Goal: Information Seeking & Learning: Learn about a topic

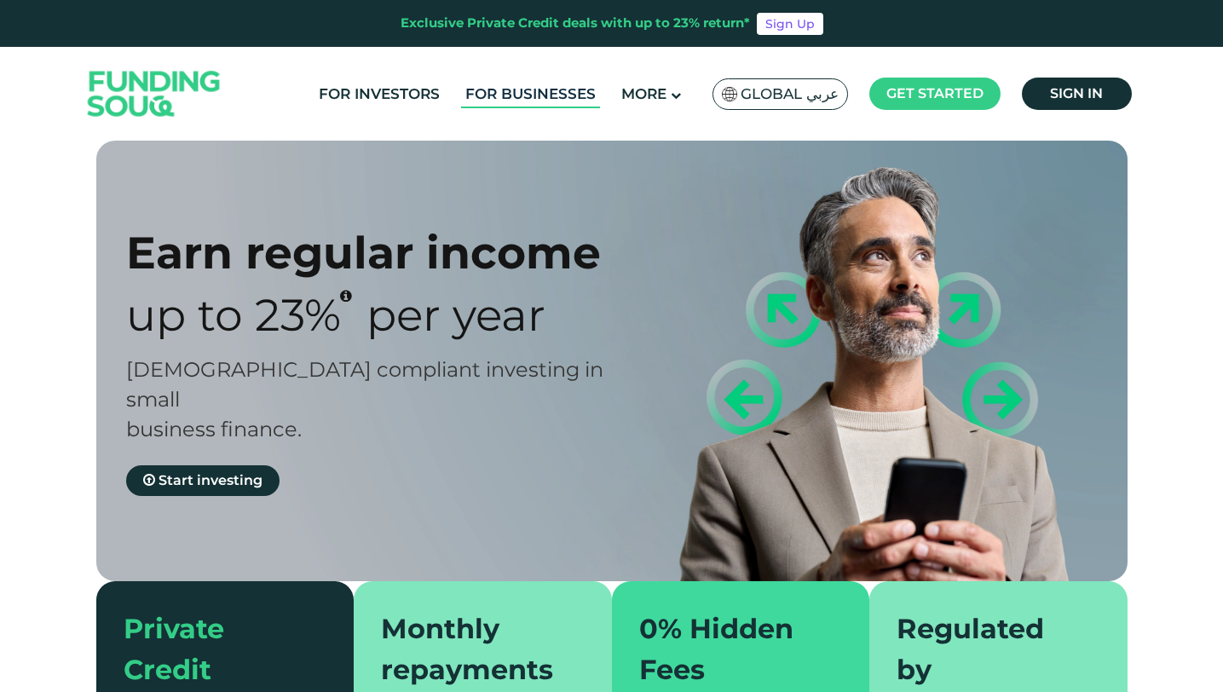
click at [523, 89] on link "For Businesses" at bounding box center [530, 94] width 139 height 28
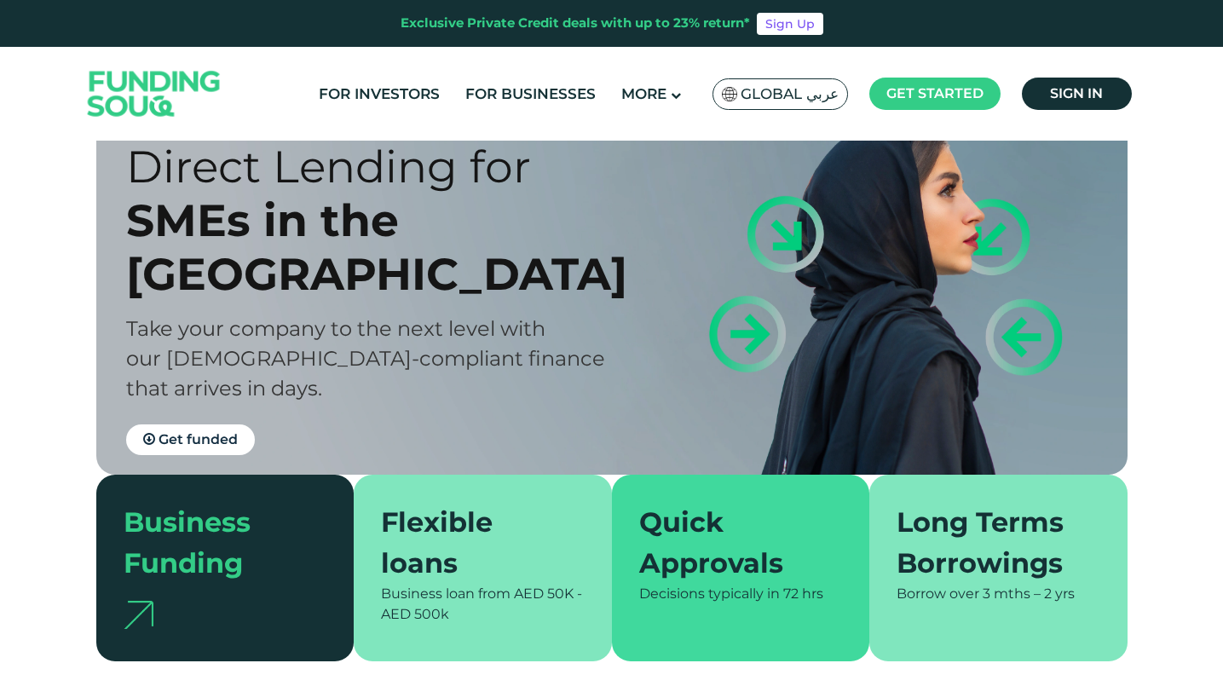
scroll to position [78, 0]
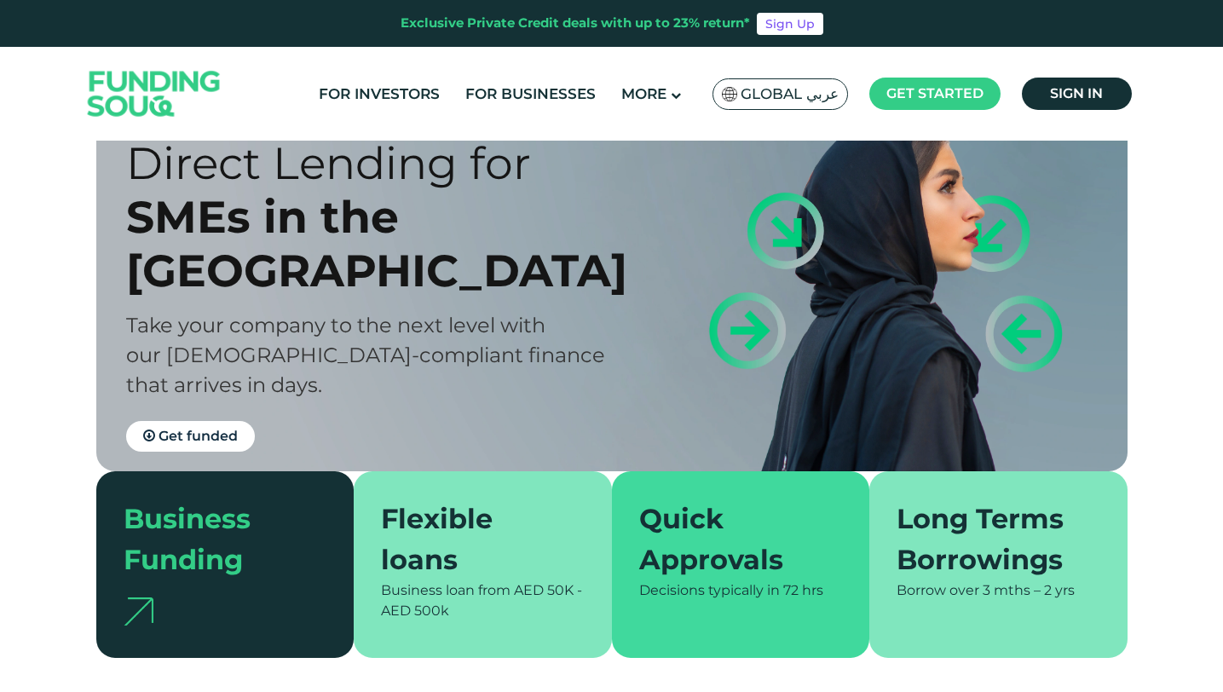
click at [420, 343] on span "Take your company to the next level with our Shariah-compliant finance that arr…" at bounding box center [365, 355] width 479 height 84
click at [434, 314] on span "Take your company to the next level with our Shariah-compliant finance that arr…" at bounding box center [365, 355] width 479 height 84
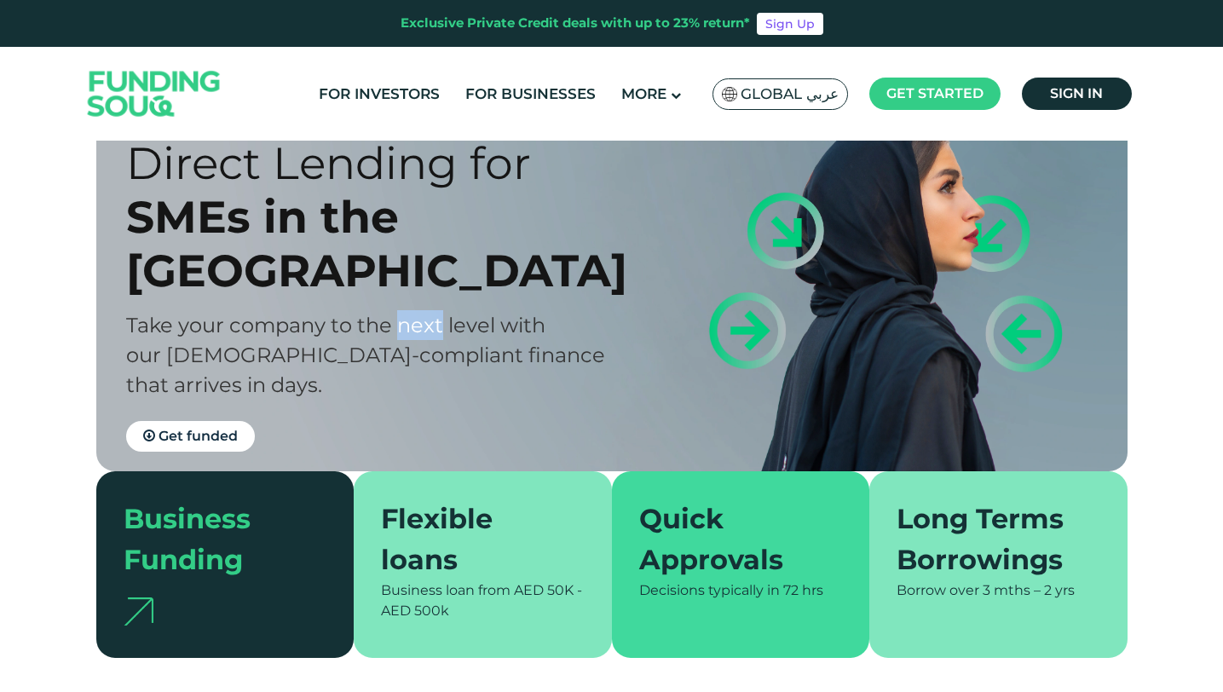
click at [434, 314] on span "Take your company to the next level with our Shariah-compliant finance that arr…" at bounding box center [365, 355] width 479 height 84
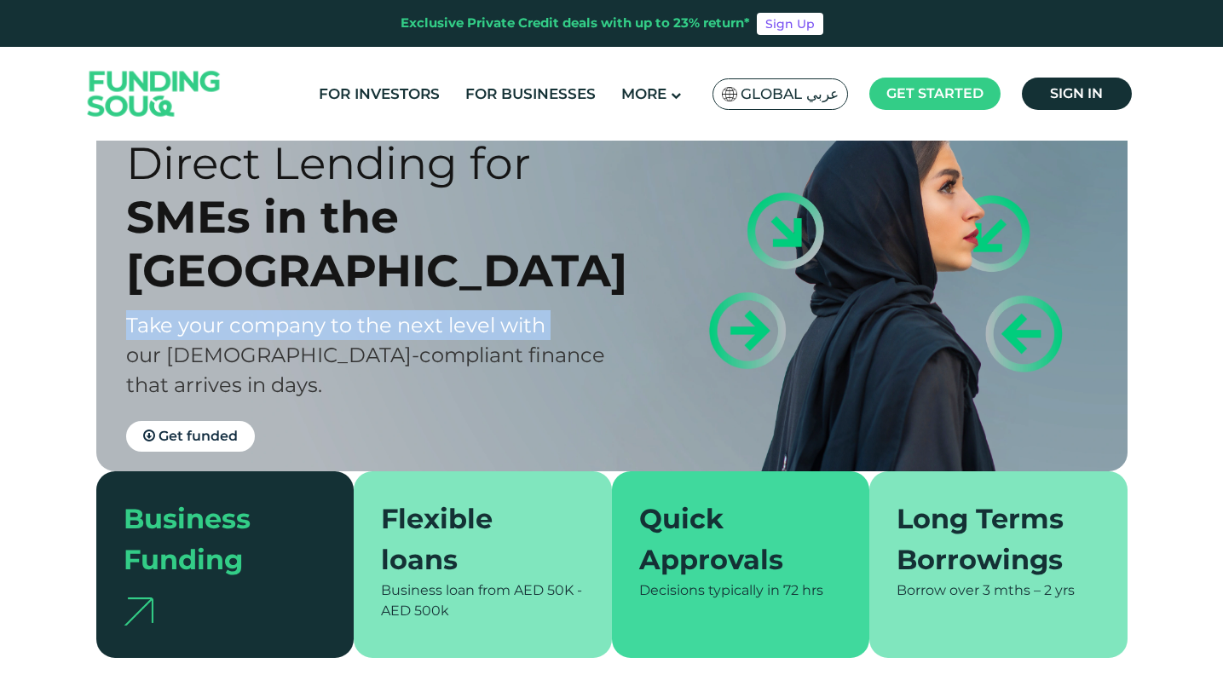
click at [412, 272] on div "SMEs in the UAE" at bounding box center [383, 243] width 515 height 107
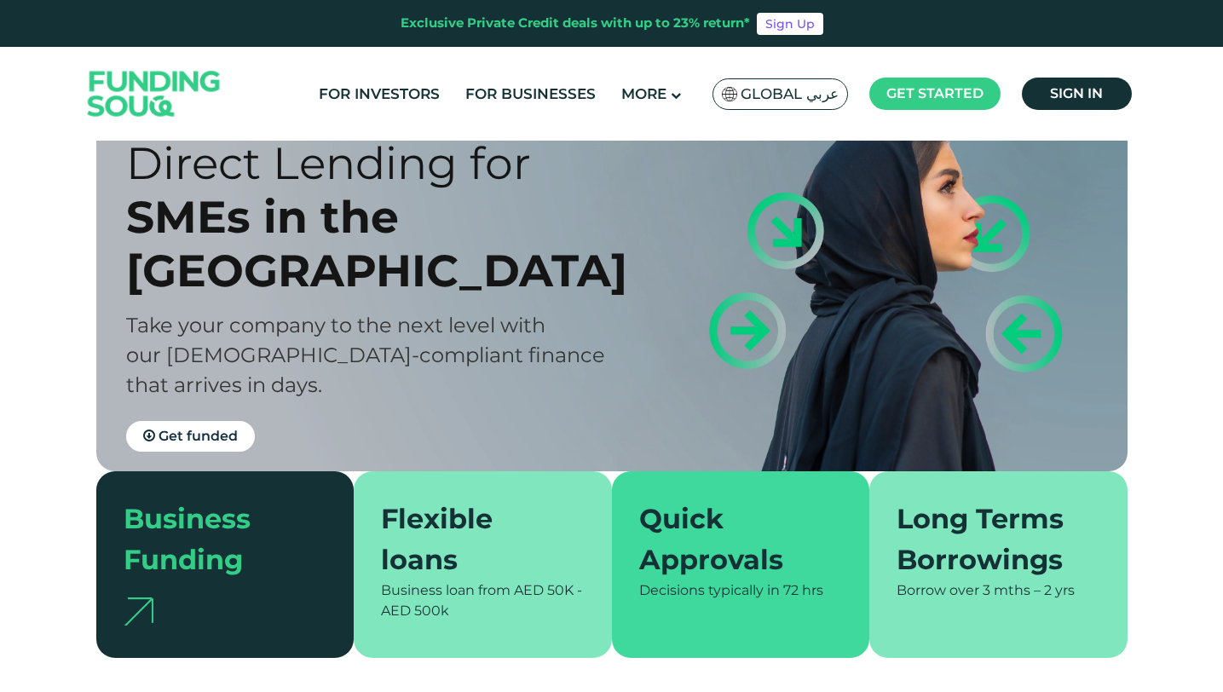
click at [412, 272] on div "SMEs in the UAE" at bounding box center [383, 243] width 515 height 107
click at [407, 190] on div "Quick Funding & Direct Lending for" at bounding box center [383, 136] width 515 height 107
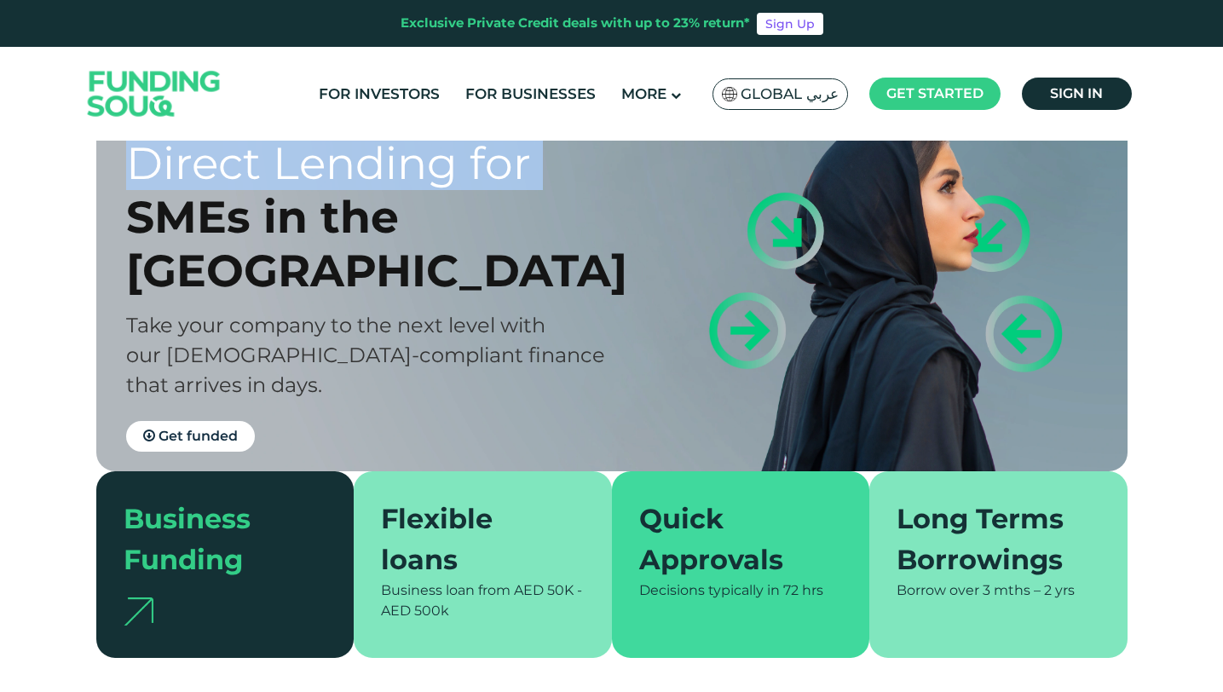
click at [459, 293] on div "Quick Funding & Direct Lending for SMEs in the UAE Take your company to the nex…" at bounding box center [383, 267] width 515 height 369
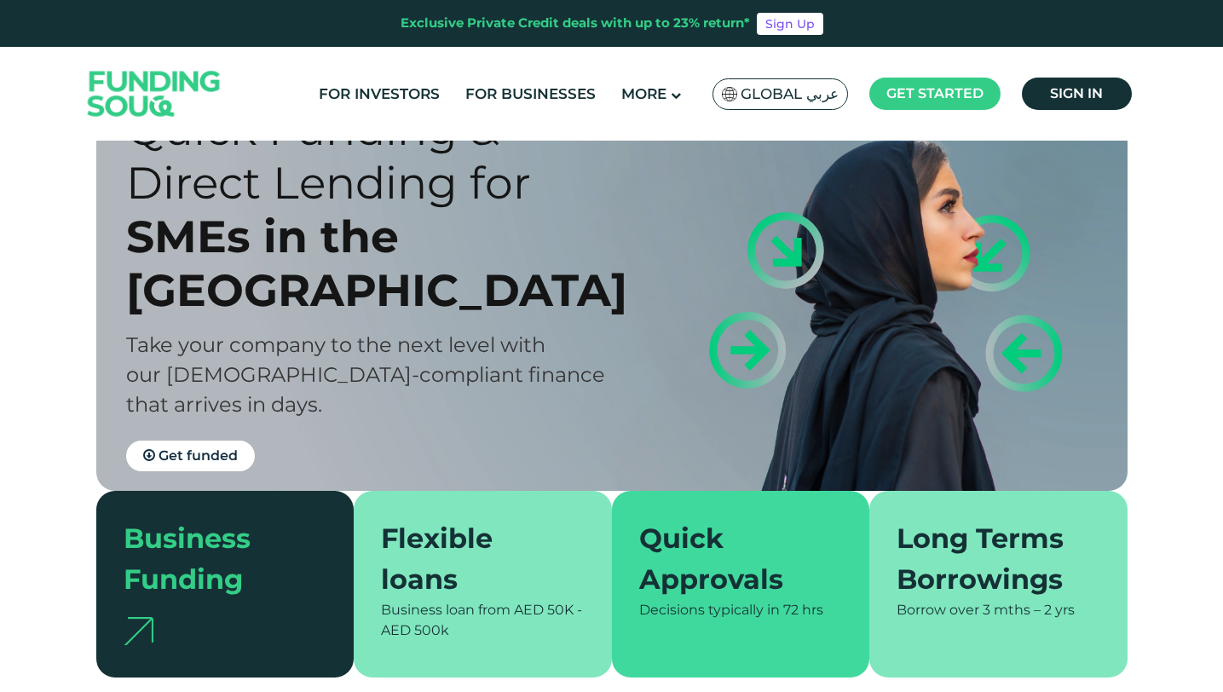
scroll to position [0, 0]
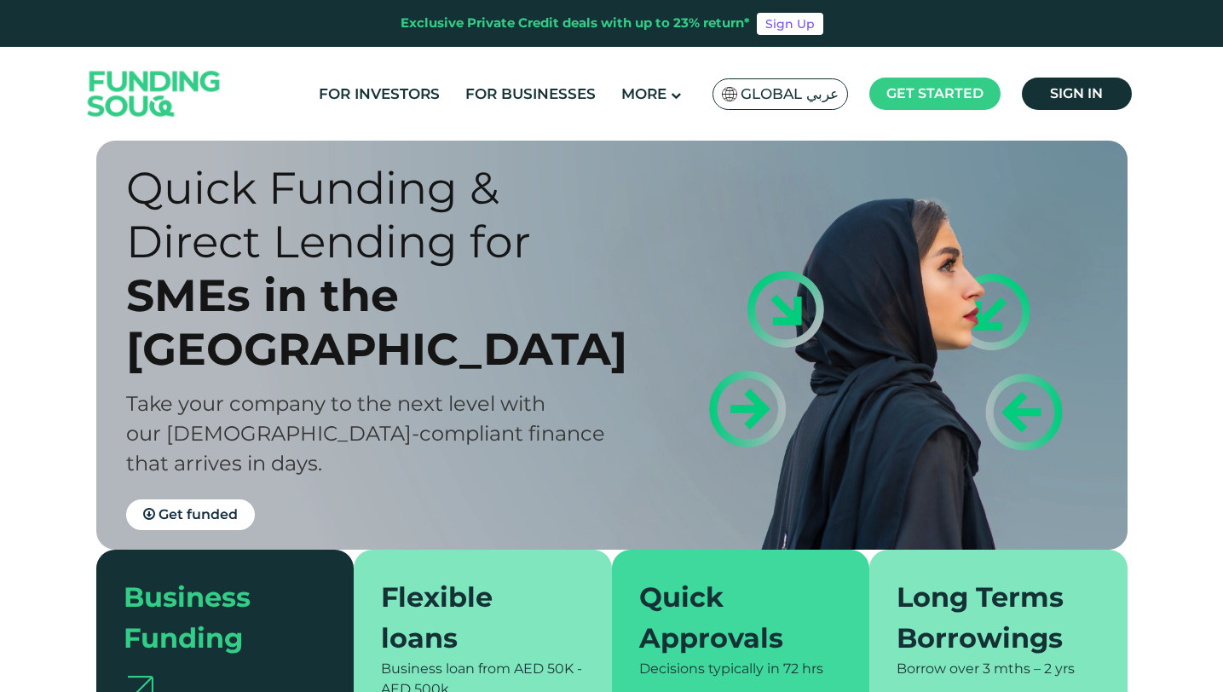
click at [459, 268] on div "Quick Funding & Direct Lending for" at bounding box center [383, 214] width 515 height 107
click at [456, 345] on div "SMEs in the UAE" at bounding box center [383, 321] width 515 height 107
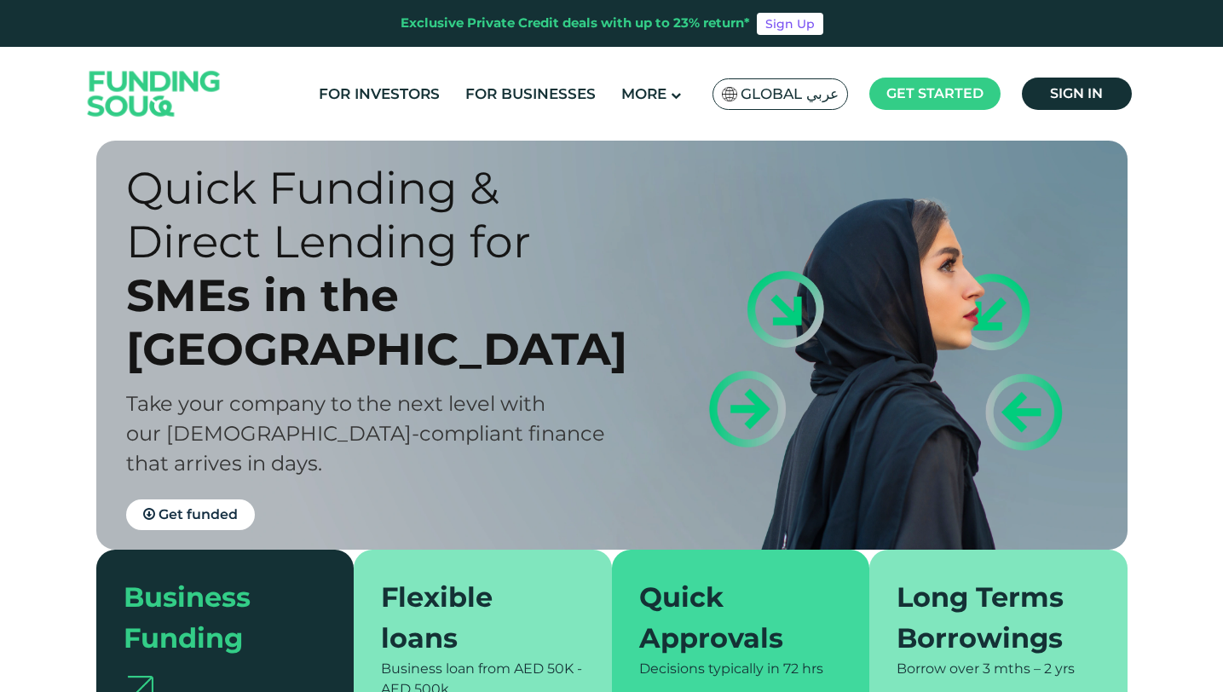
click at [473, 391] on span "Take your company to the next level with our Shariah-compliant finance that arr…" at bounding box center [365, 433] width 479 height 84
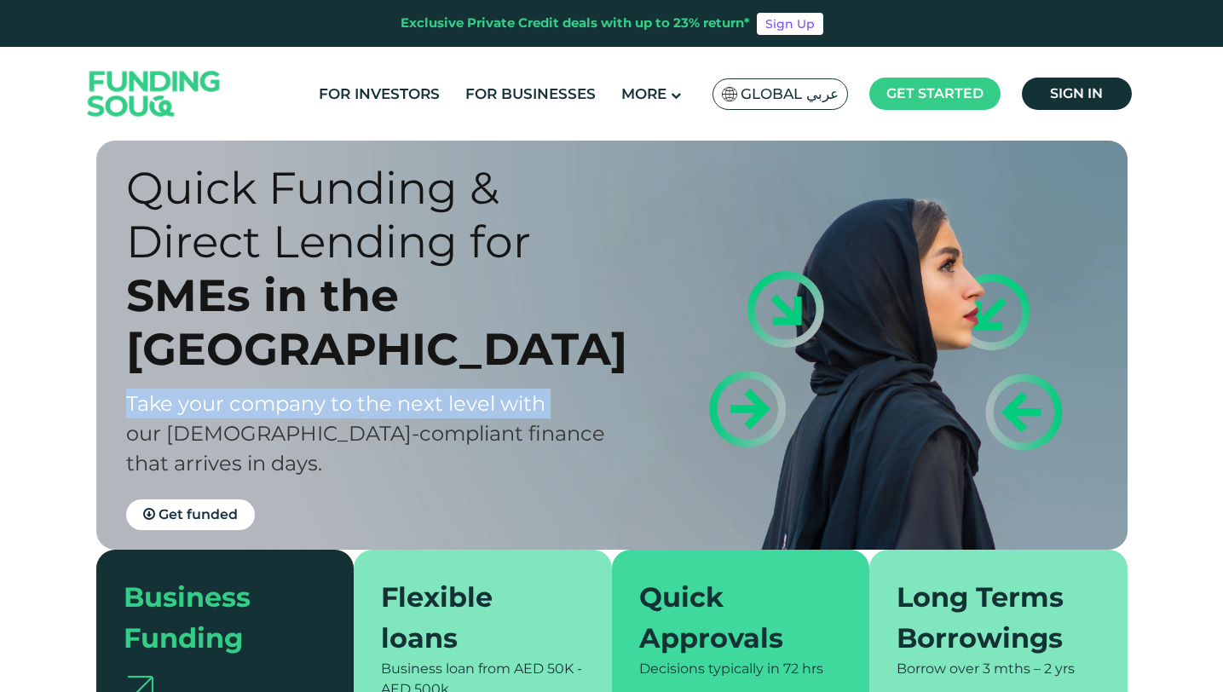
click at [478, 412] on span "Take your company to the next level with our Shariah-compliant finance that arr…" at bounding box center [365, 433] width 479 height 84
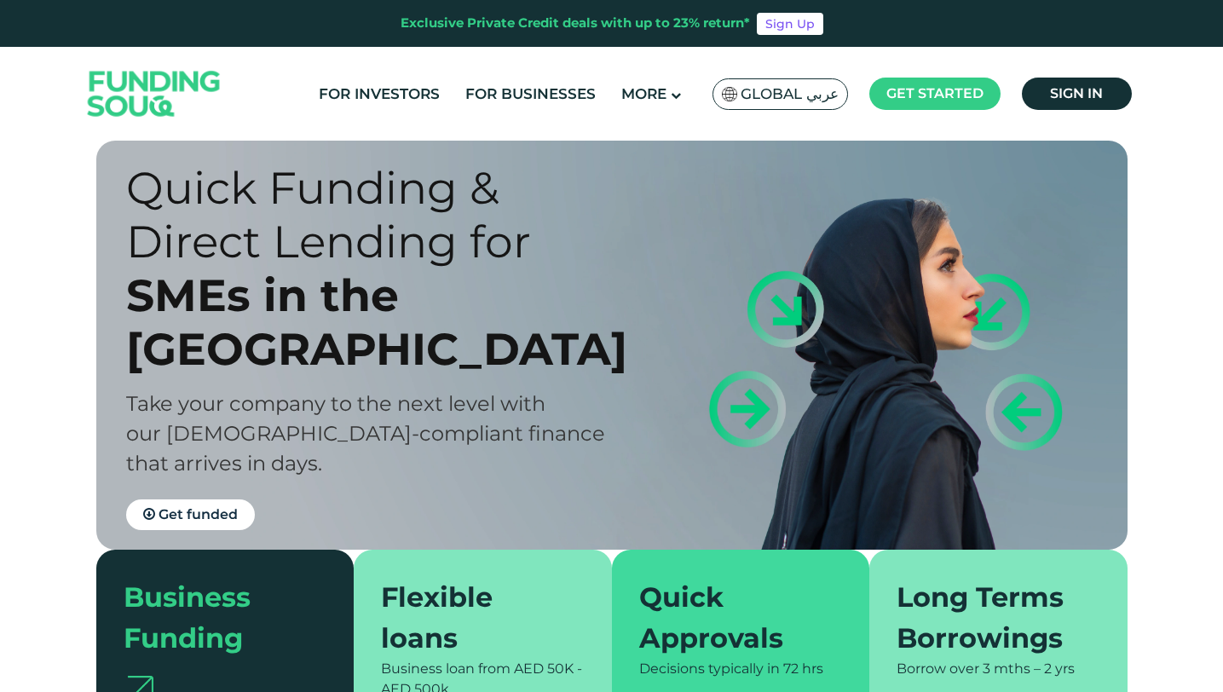
click at [478, 412] on span "Take your company to the next level with our Shariah-compliant finance that arr…" at bounding box center [365, 433] width 479 height 84
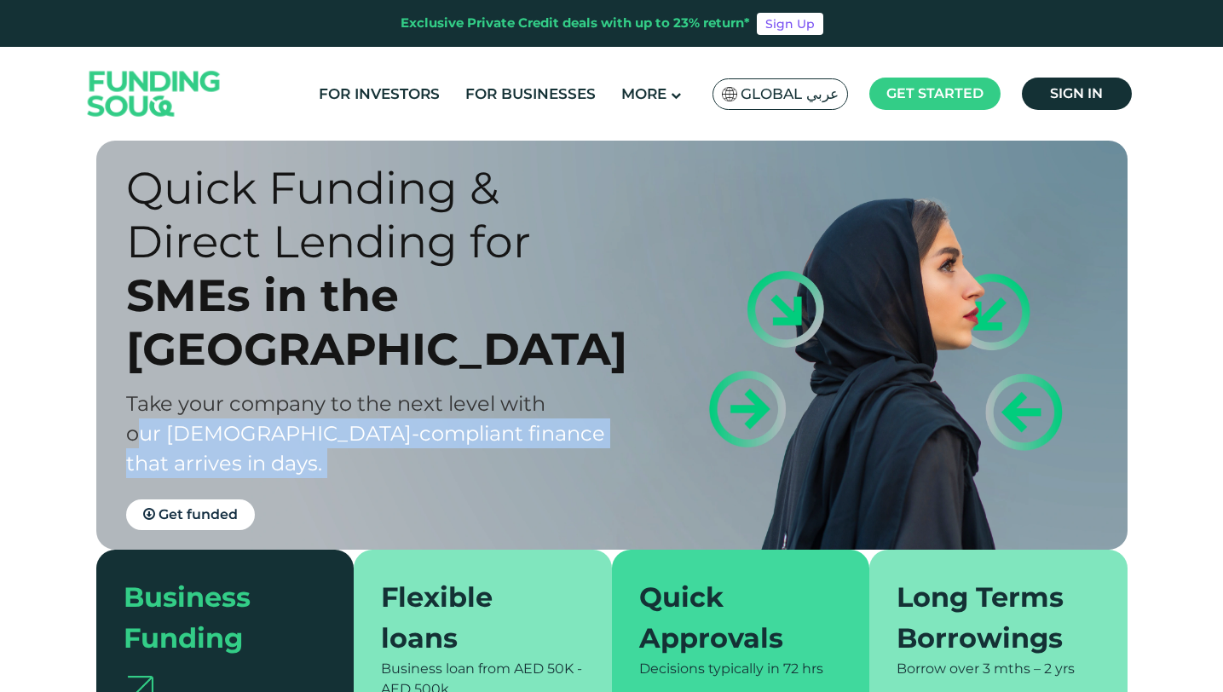
click at [478, 412] on span "Take your company to the next level with our Shariah-compliant finance that arr…" at bounding box center [365, 433] width 479 height 84
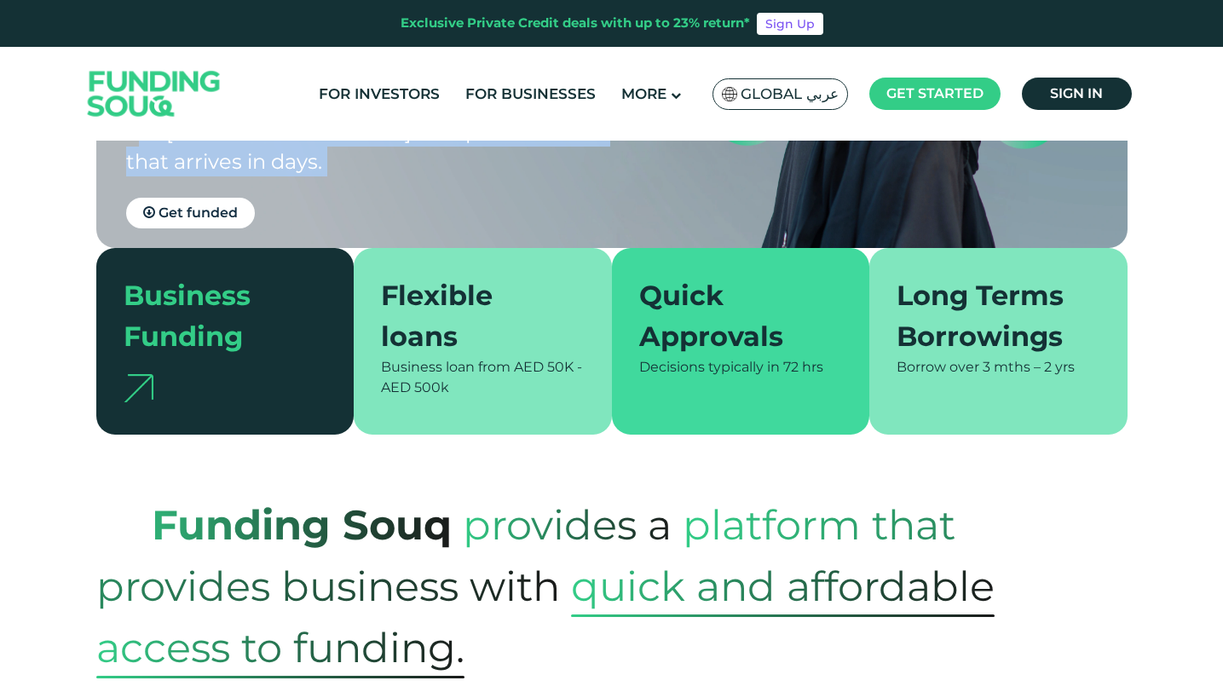
scroll to position [558, 0]
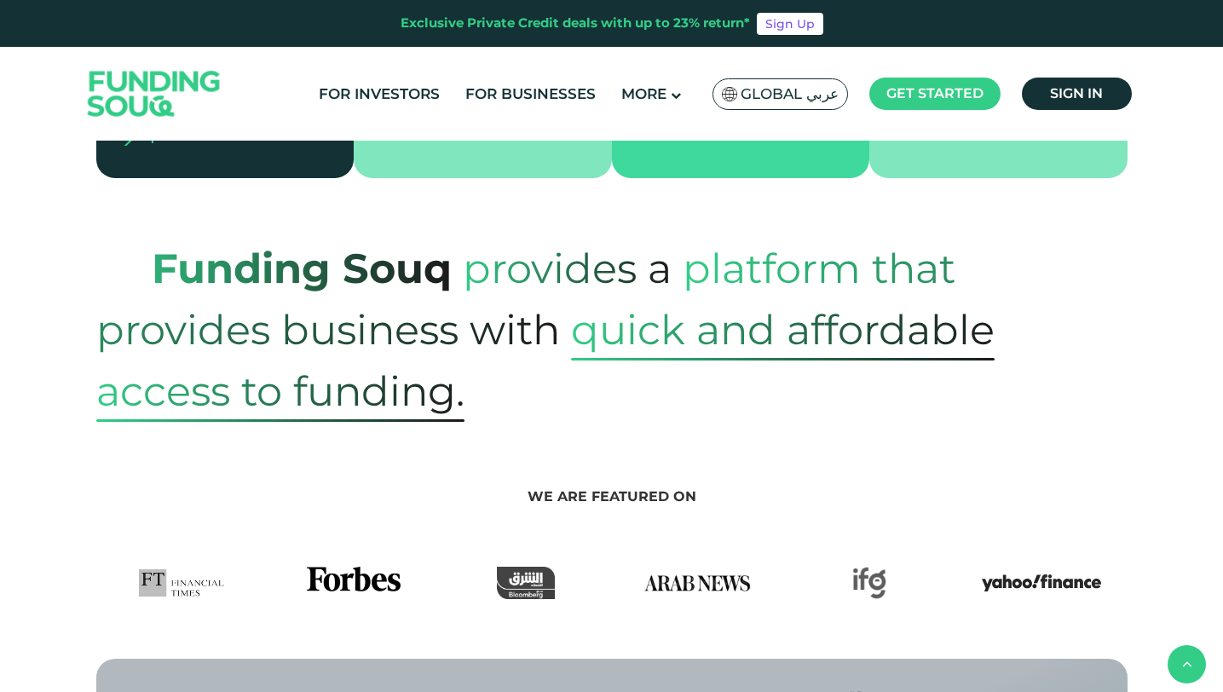
click at [476, 333] on span "platform that provides business with" at bounding box center [525, 299] width 859 height 145
click at [628, 322] on span "quick and affordable" at bounding box center [782, 329] width 423 height 61
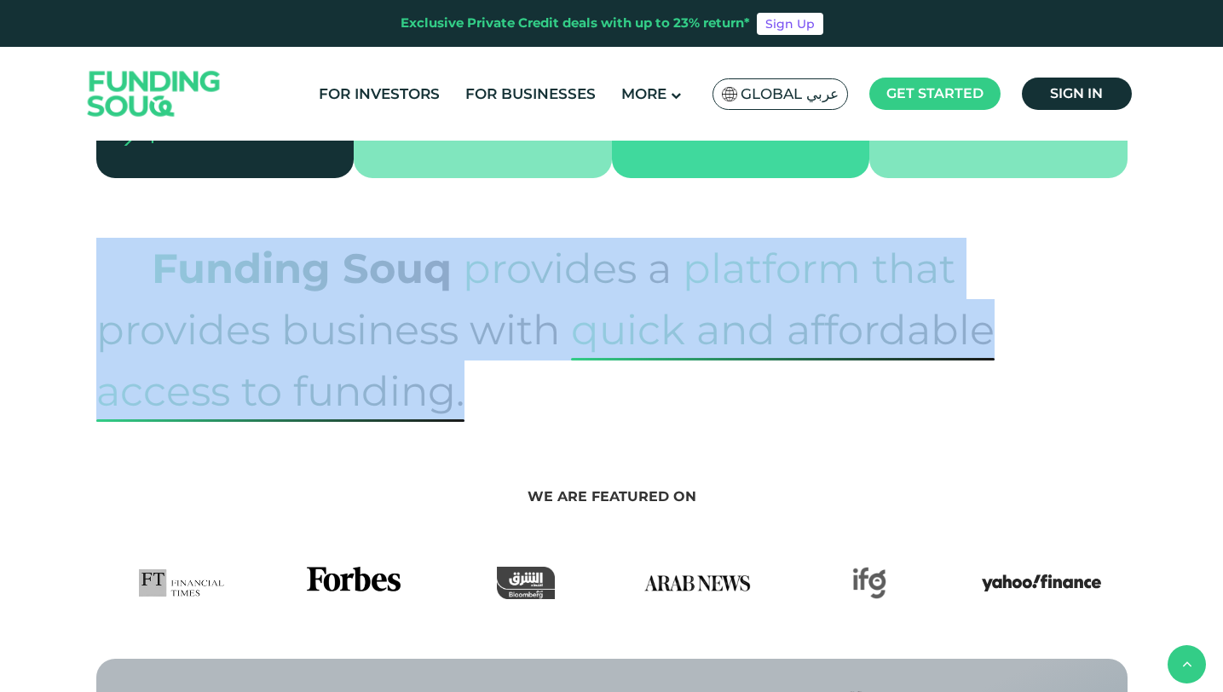
click at [364, 383] on span "access to funding." at bounding box center [280, 390] width 368 height 61
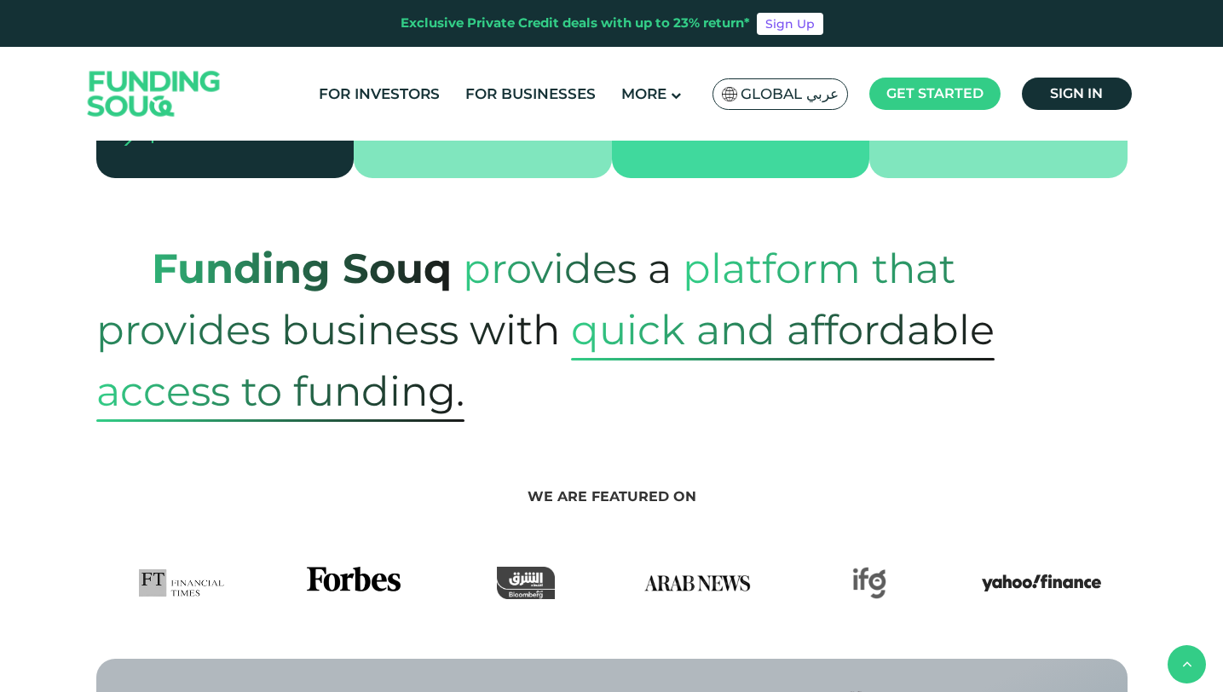
click at [364, 383] on span "access to funding." at bounding box center [280, 390] width 368 height 61
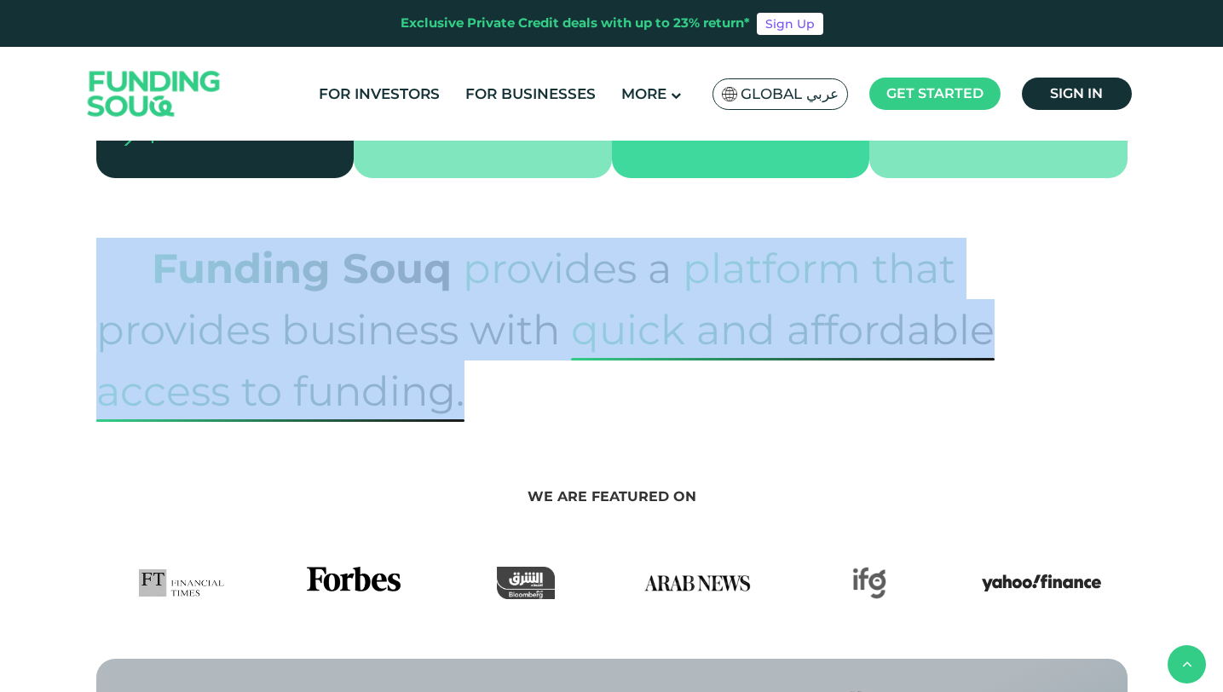
click at [483, 363] on span "platform that provides business with" at bounding box center [525, 299] width 859 height 145
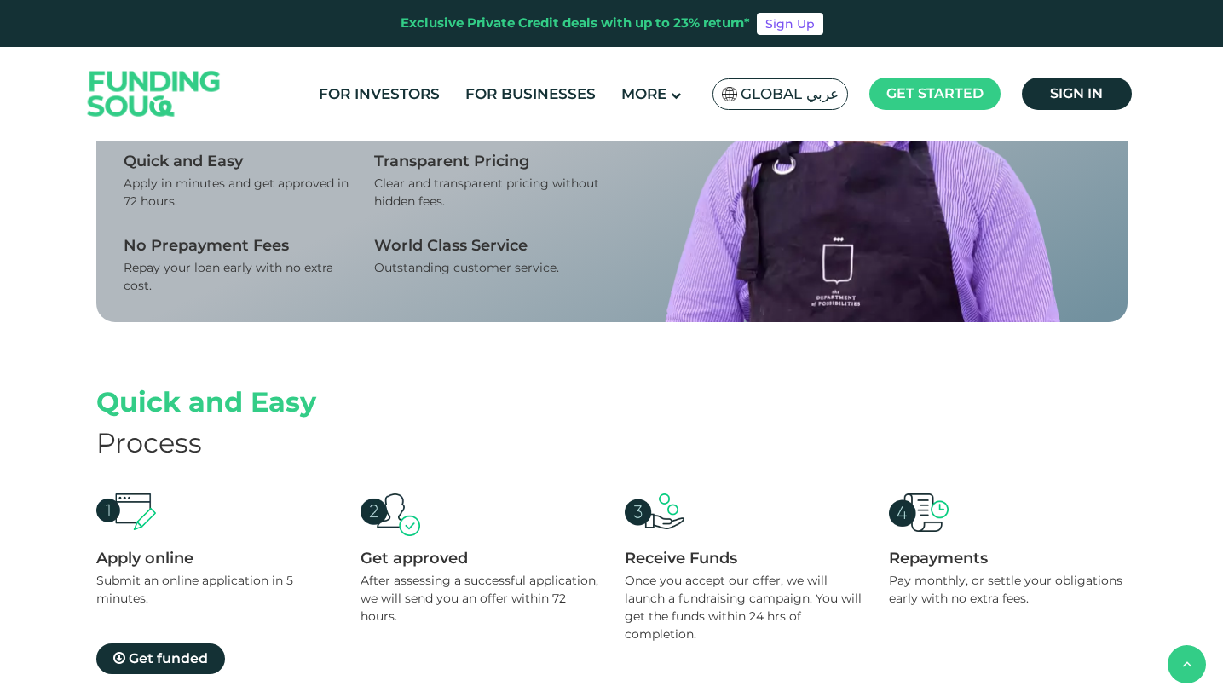
scroll to position [1069, 0]
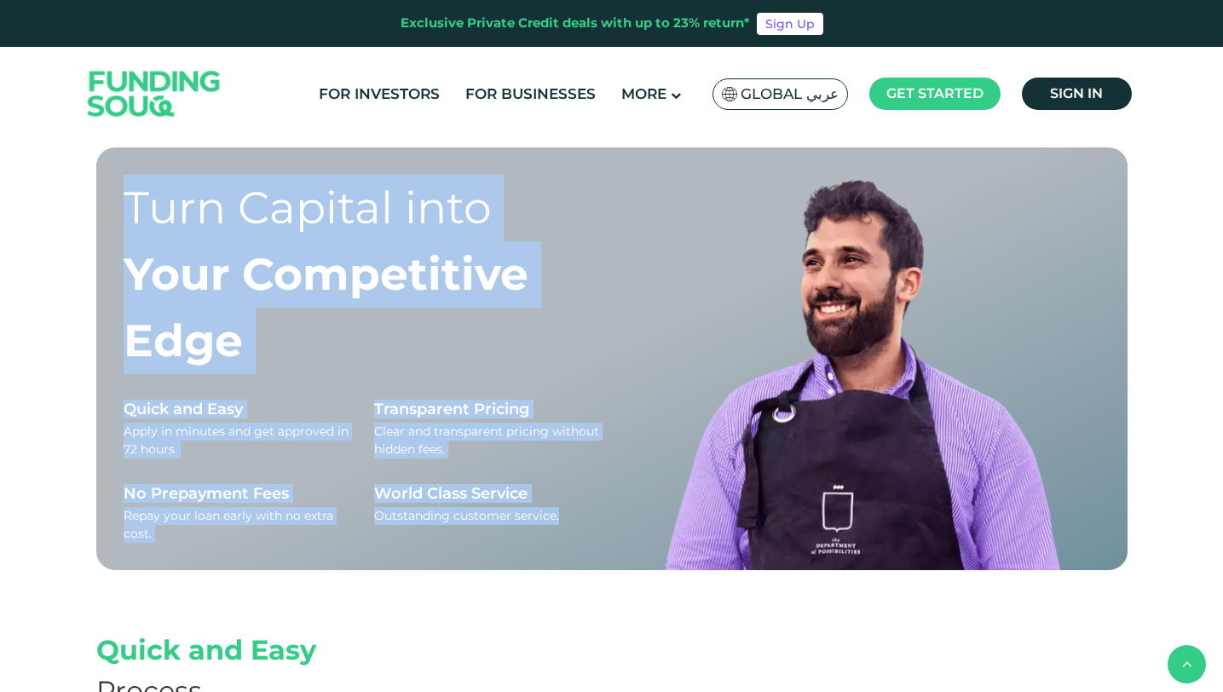
drag, startPoint x: 106, startPoint y: 178, endPoint x: 627, endPoint y: 546, distance: 638.3
click at [617, 538] on div "Turn Capital into Your Competitive Edge Quick and Easy Apply in minutes and get…" at bounding box center [611, 358] width 1031 height 423
click at [545, 512] on div "Outstanding customer service." at bounding box center [486, 516] width 225 height 18
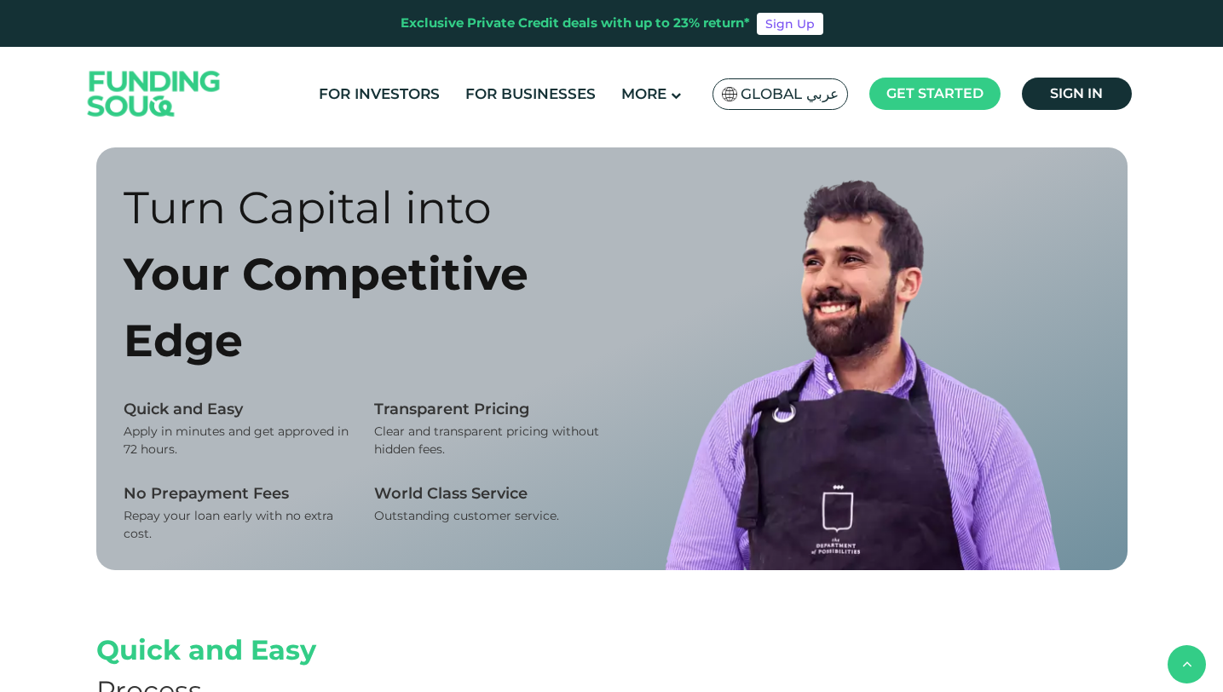
scroll to position [1377, 0]
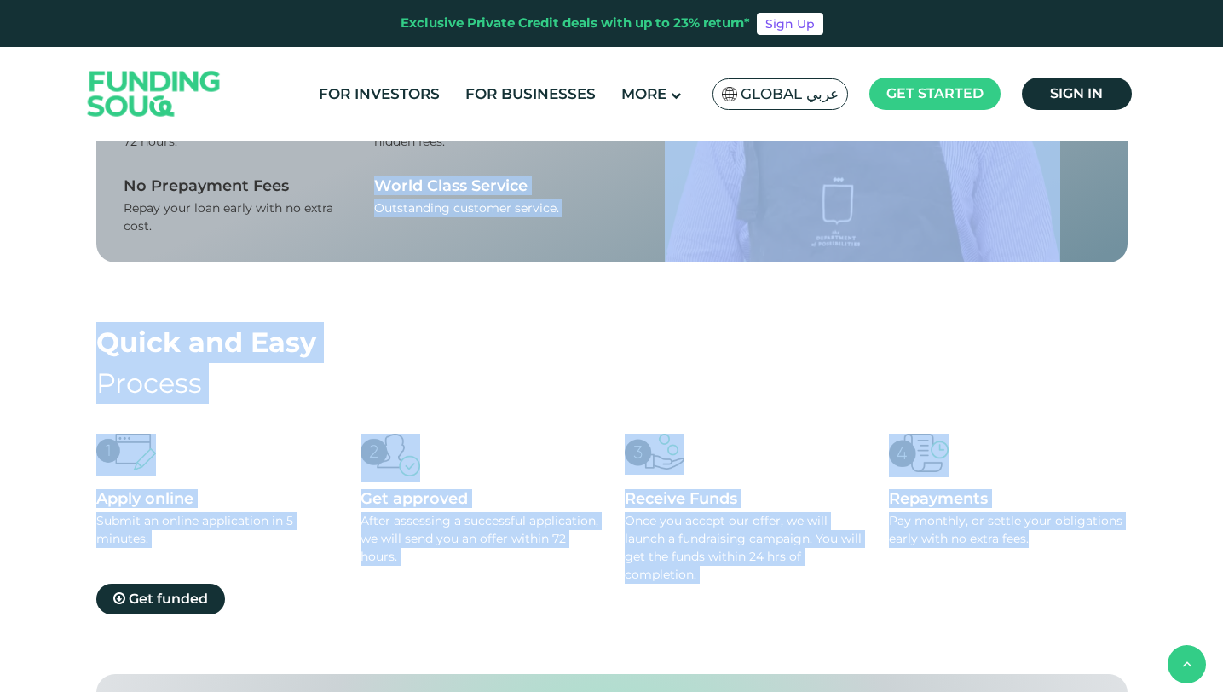
drag, startPoint x: 57, startPoint y: 319, endPoint x: 700, endPoint y: 665, distance: 730.0
click at [689, 659] on div "Quick Funding & Direct Lending for SMEs in the UAE Take your company to the nex…" at bounding box center [611, 154] width 1223 height 2781
click at [714, 556] on div "Once you accept our offer, we will launch a fundraising campaign. You will get …" at bounding box center [744, 548] width 239 height 72
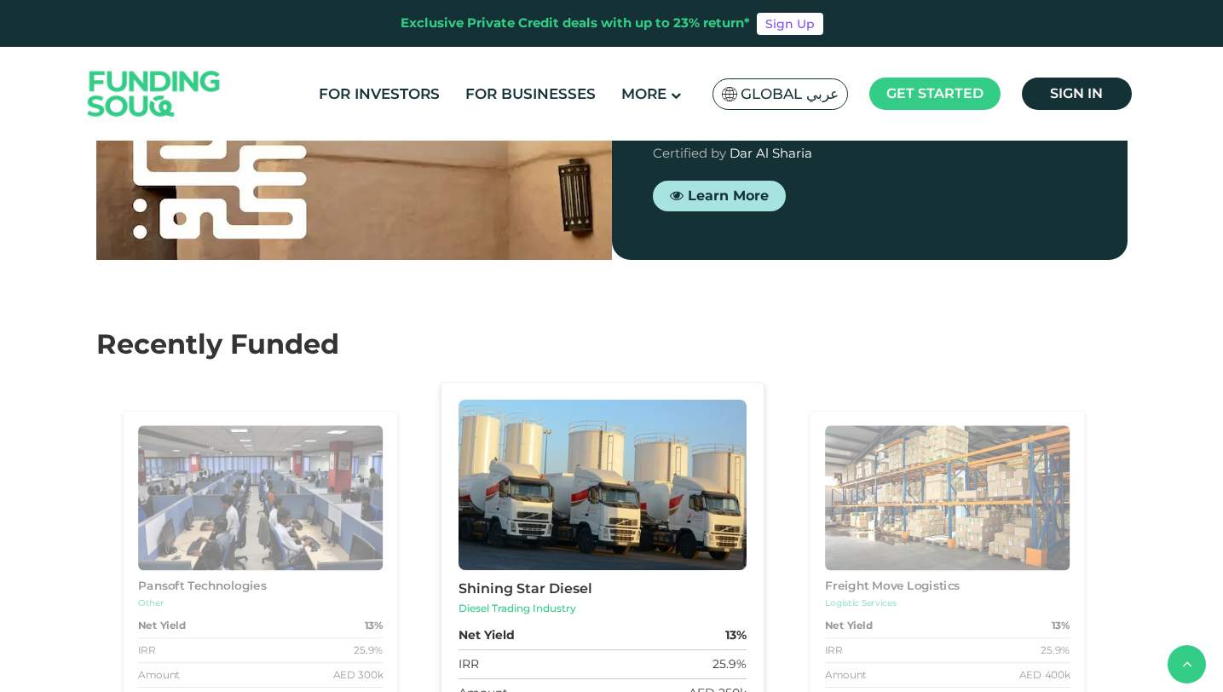
scroll to position [2652, 0]
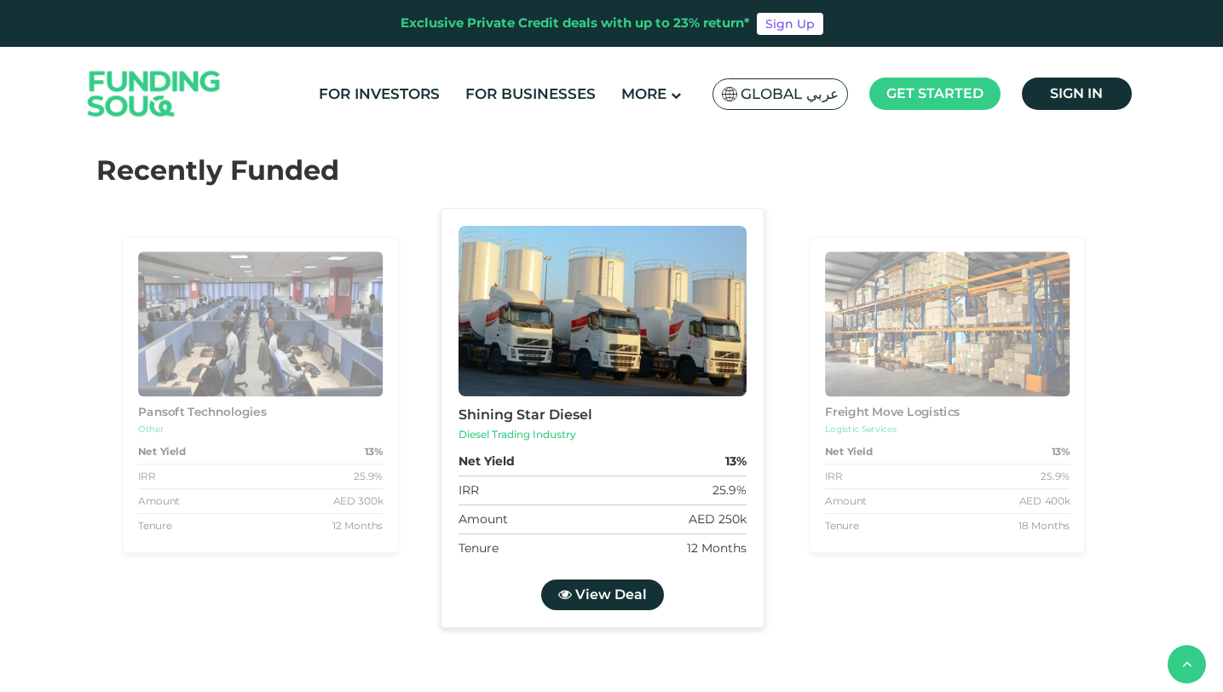
click at [795, 609] on div "Shining Star Diesel Diesel Trading Industry Net Yield 13% IRR 25.9% Amount AED …" at bounding box center [956, 422] width 3093 height 429
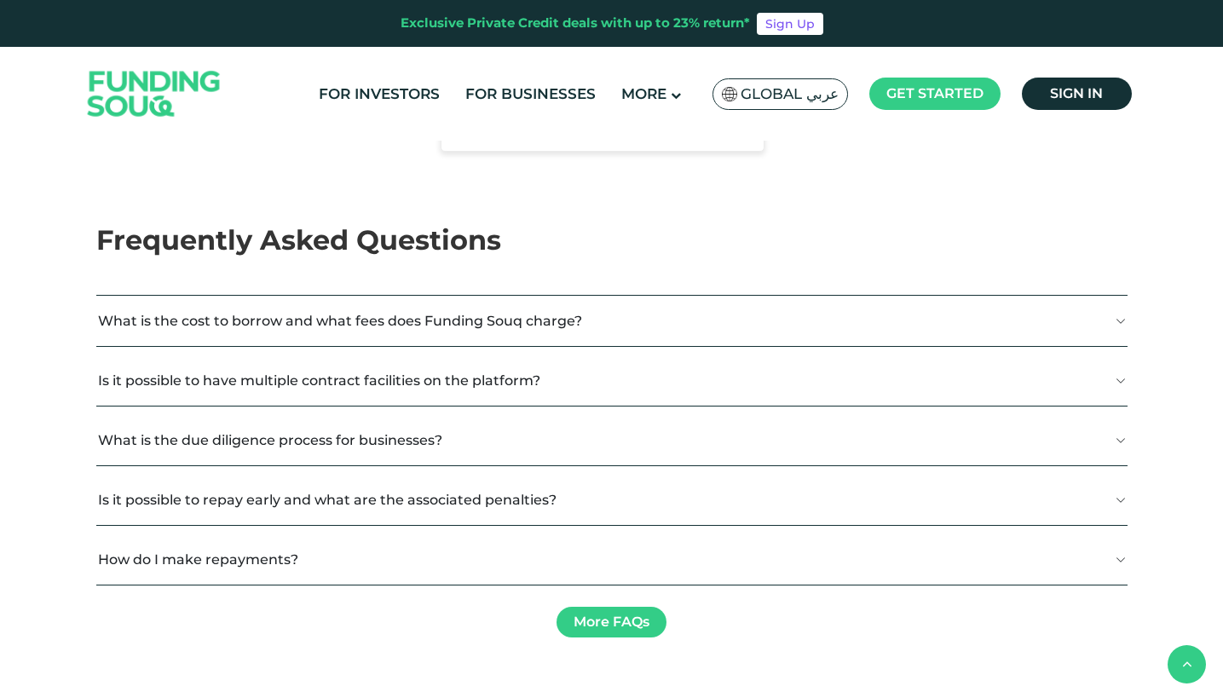
scroll to position [2702, 0]
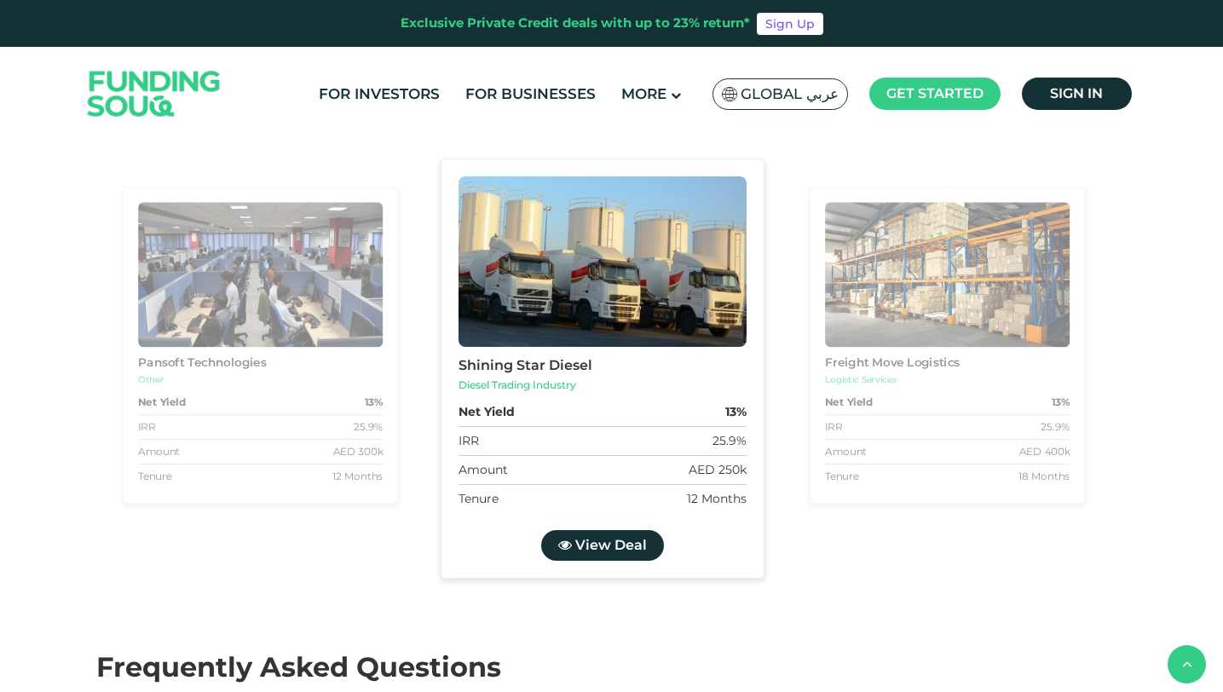
click at [703, 494] on div "12 Months" at bounding box center [716, 499] width 60 height 18
click at [703, 496] on div "12 Months" at bounding box center [716, 499] width 60 height 18
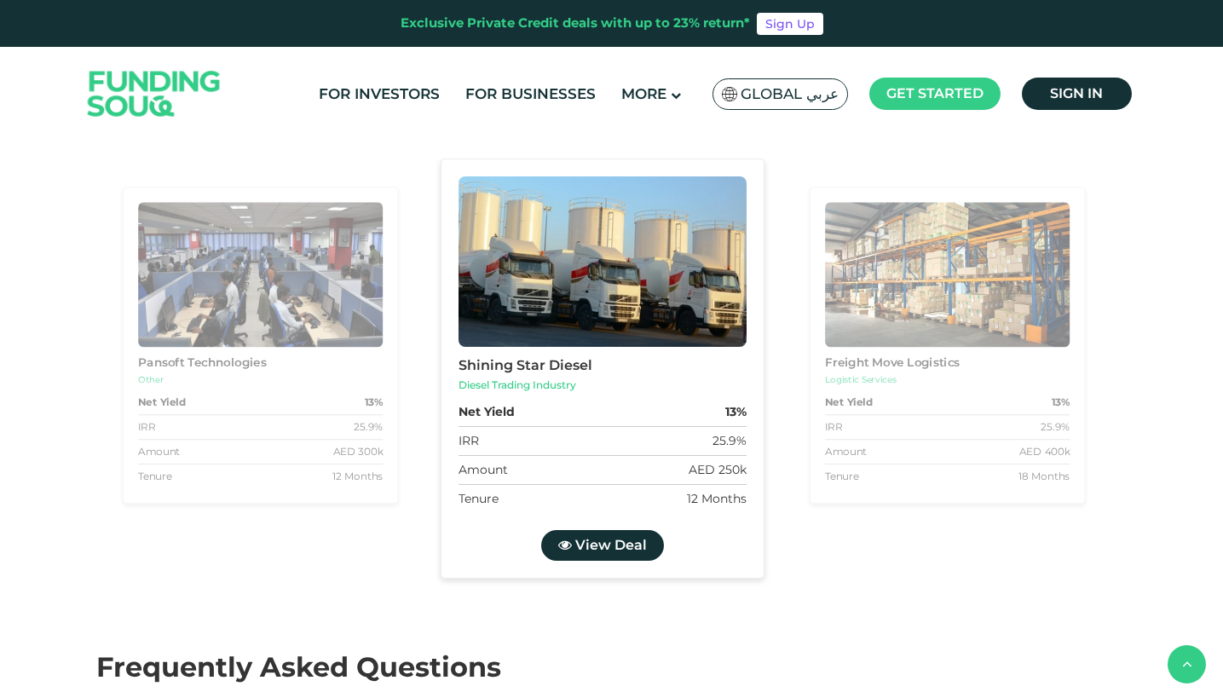
click at [902, 477] on div "Tenure 18 Months" at bounding box center [947, 476] width 245 height 24
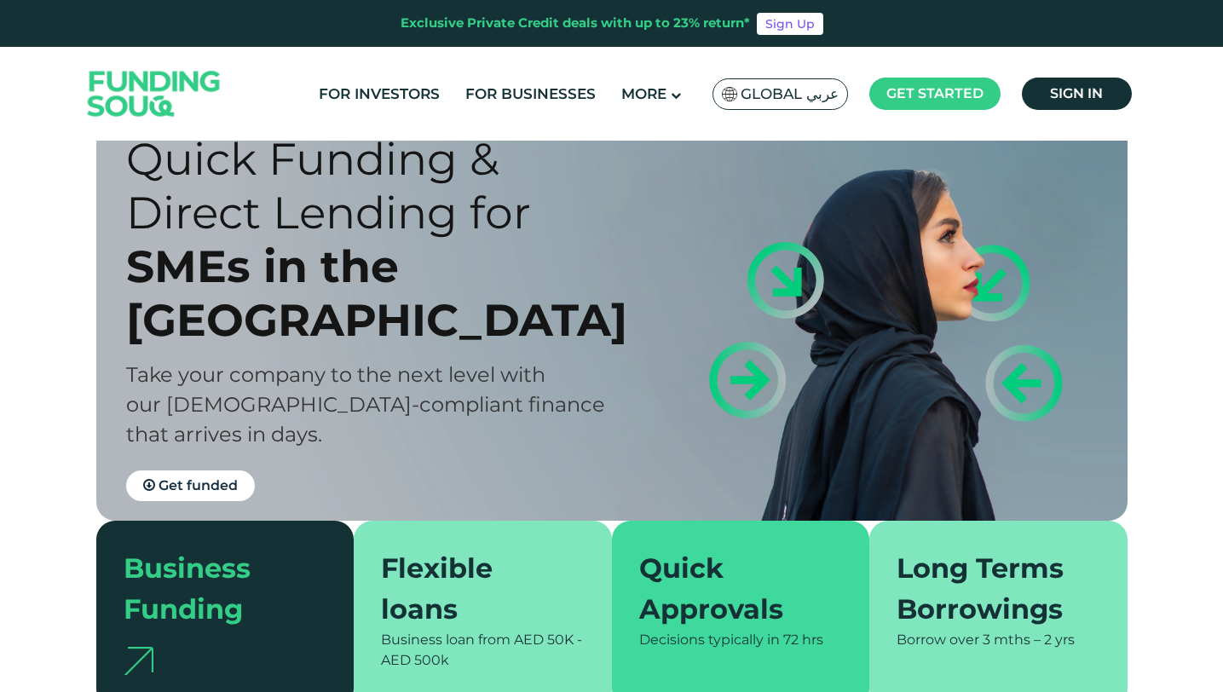
scroll to position [0, 0]
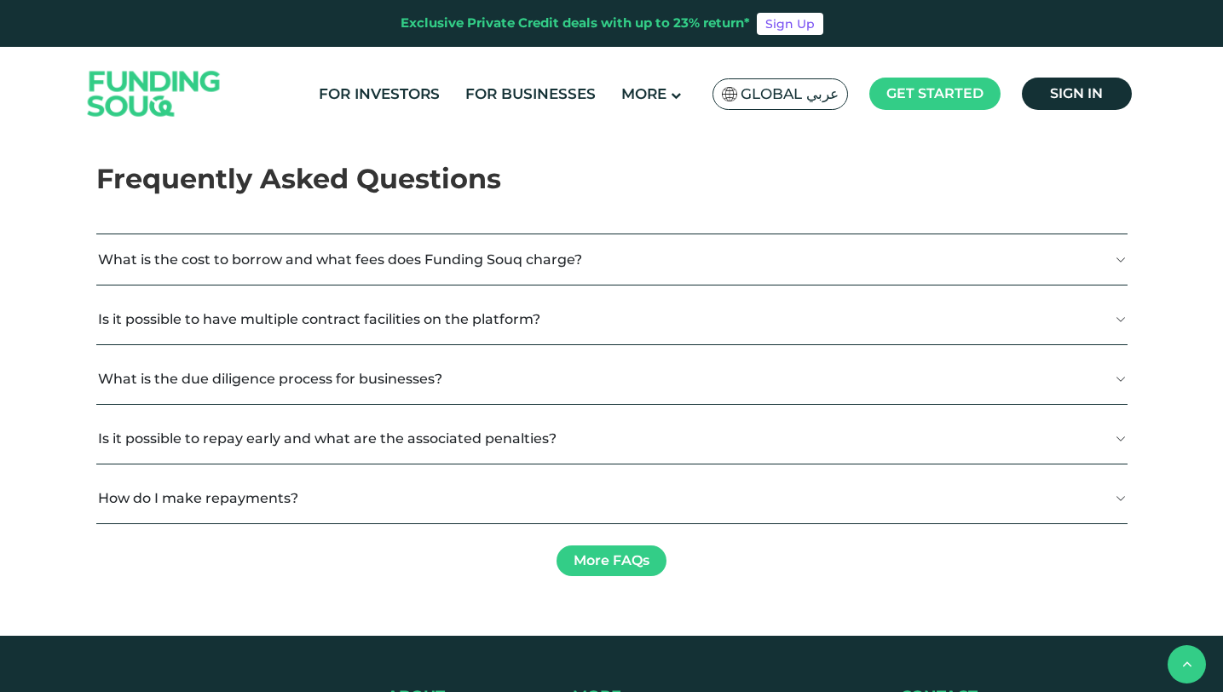
click at [1101, 258] on button "What is the cost to borrow and what fees does Funding Souq charge?" at bounding box center [611, 259] width 1031 height 50
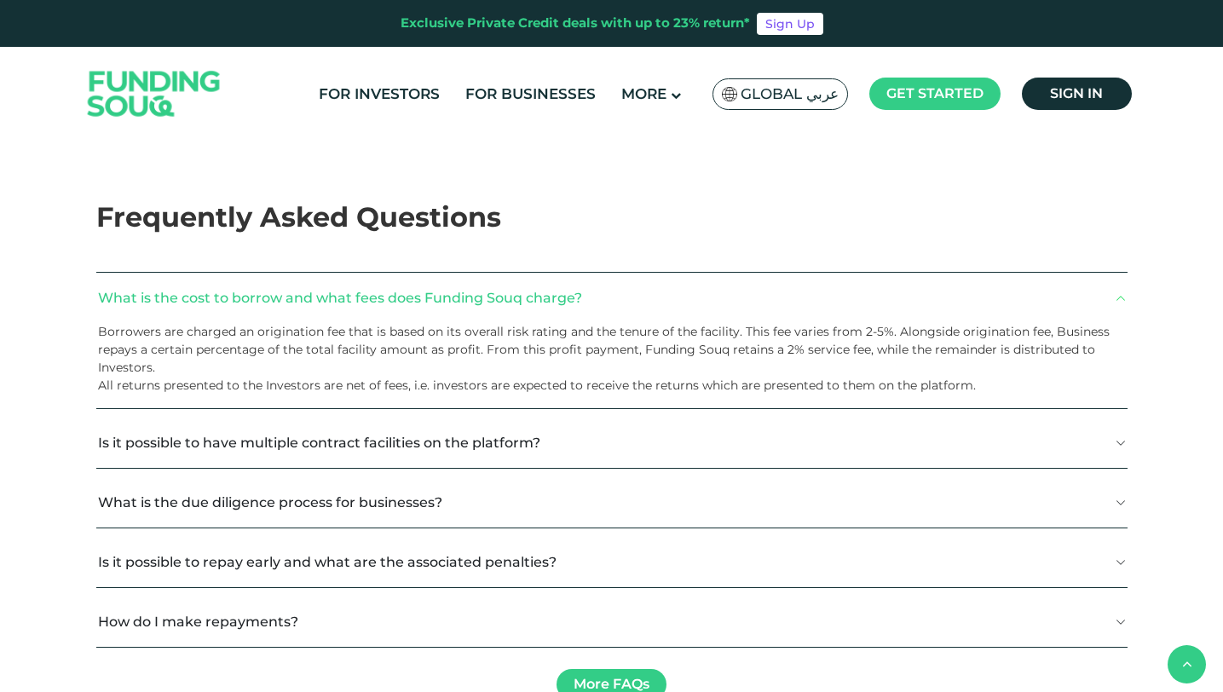
scroll to position [3153, 0]
click at [1107, 288] on button "What is the cost to borrow and what fees does Funding Souq charge?" at bounding box center [611, 297] width 1031 height 50
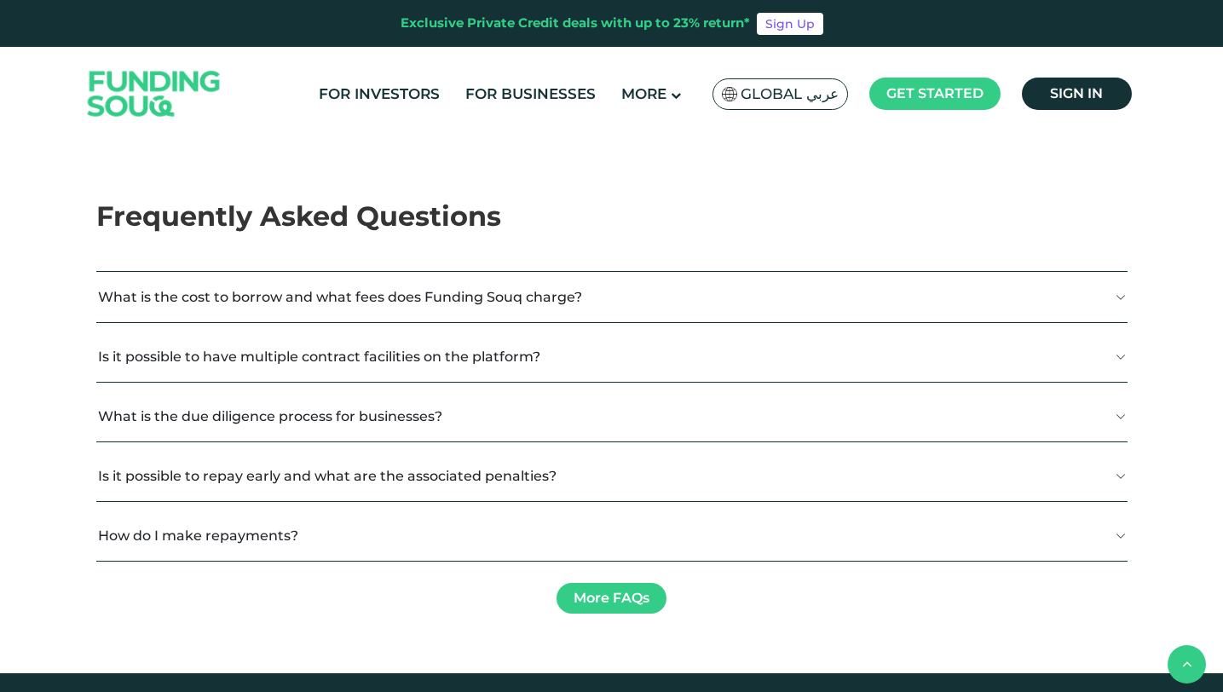
click at [1103, 347] on button "Is it possible to have multiple contract facilities on the platform?" at bounding box center [611, 356] width 1031 height 50
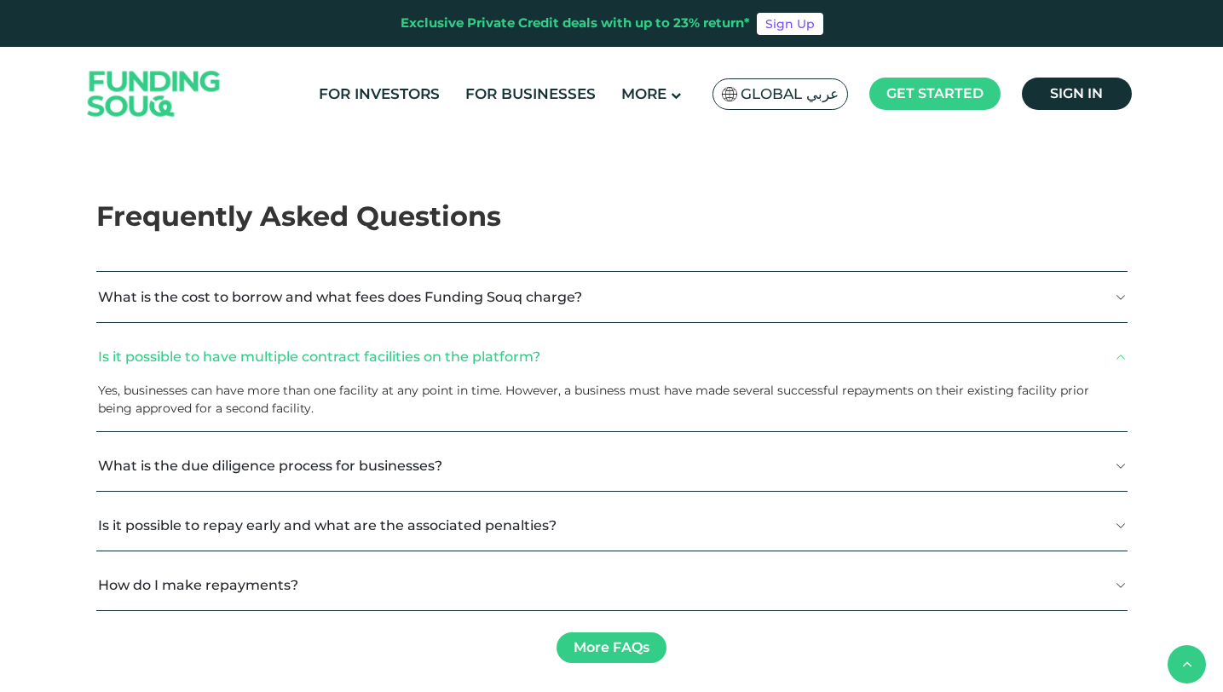
click at [1103, 347] on button "Is it possible to have multiple contract facilities on the platform?" at bounding box center [611, 356] width 1031 height 50
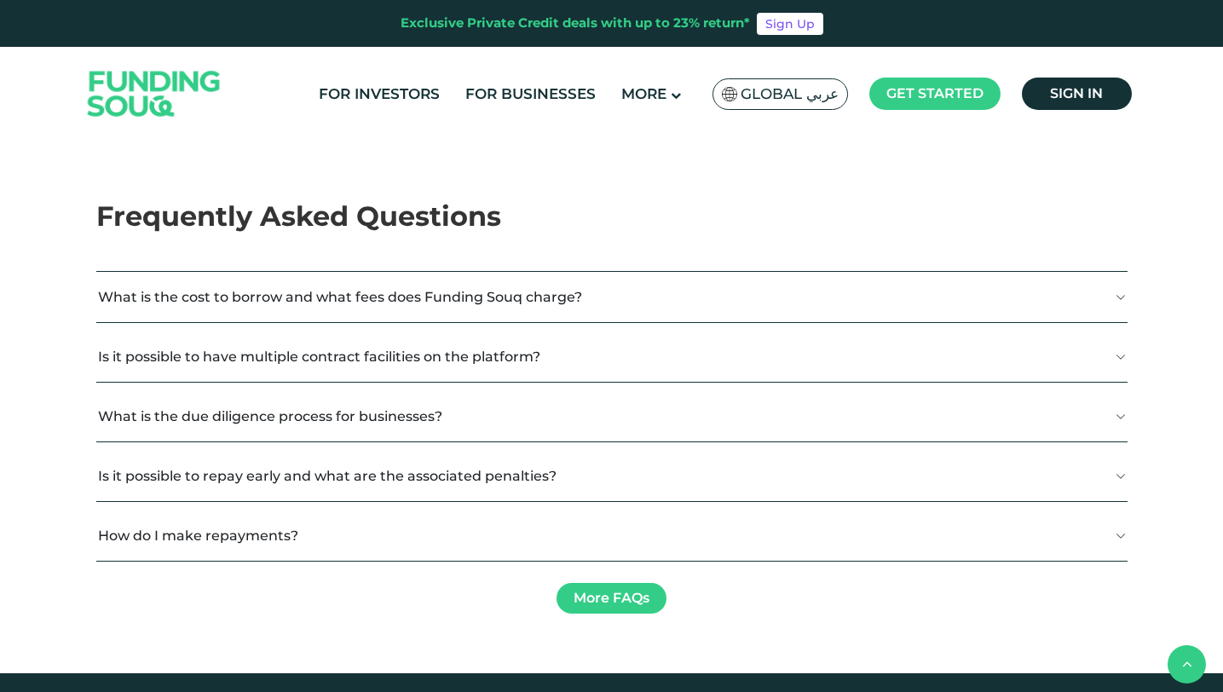
click at [1106, 407] on button "What is the due diligence process for businesses?" at bounding box center [611, 416] width 1031 height 50
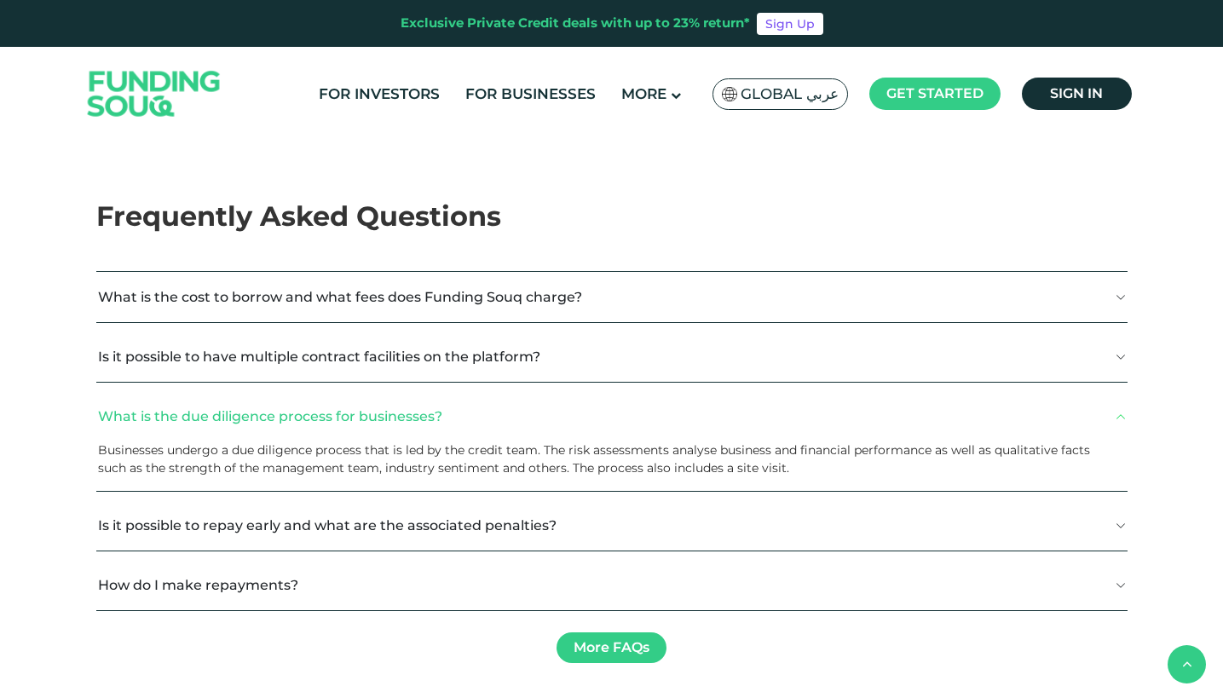
click at [1106, 407] on button "What is the due diligence process for businesses?" at bounding box center [611, 416] width 1031 height 50
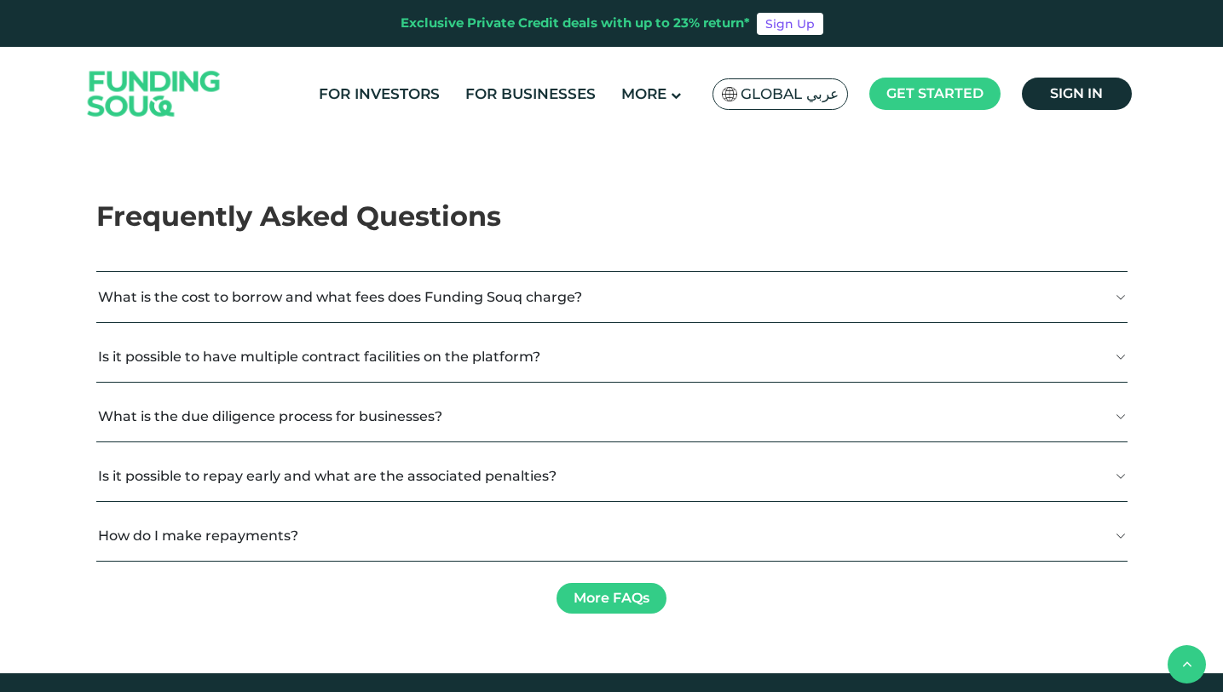
click at [1118, 491] on button "Is it possible to repay early and what are the associated penalties?" at bounding box center [611, 476] width 1031 height 50
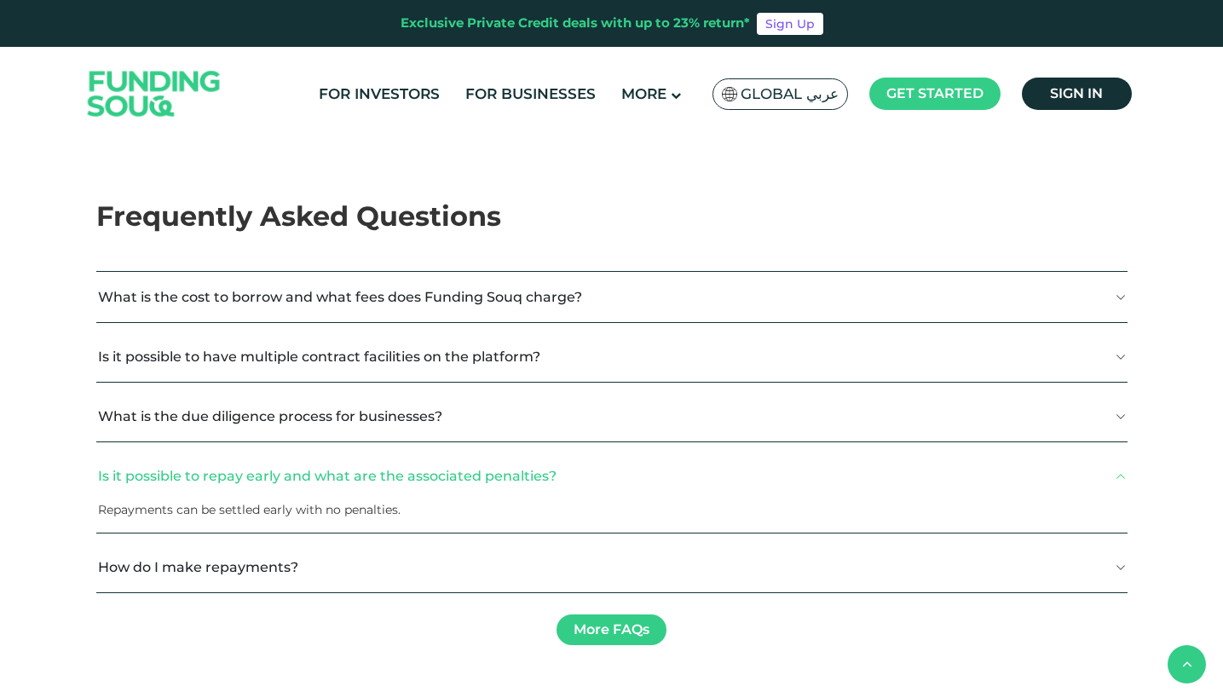
click at [1118, 491] on button "Is it possible to repay early and what are the associated penalties?" at bounding box center [611, 476] width 1031 height 50
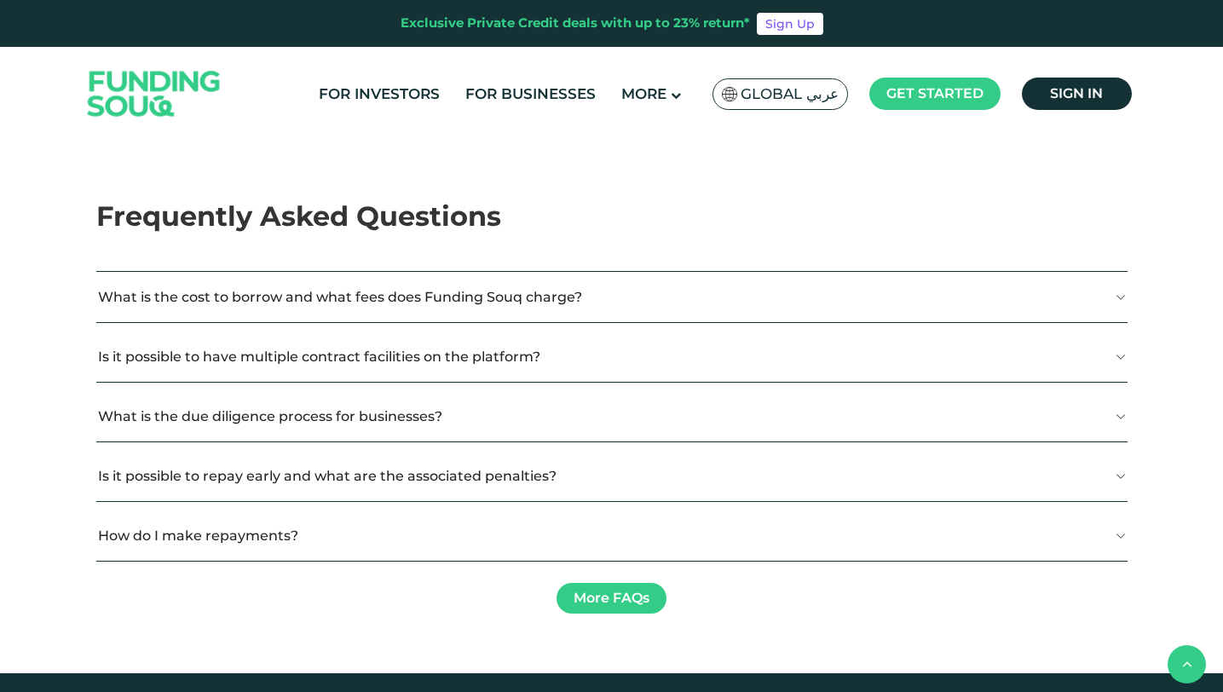
click at [1111, 531] on button "How do I make repayments?" at bounding box center [611, 535] width 1031 height 50
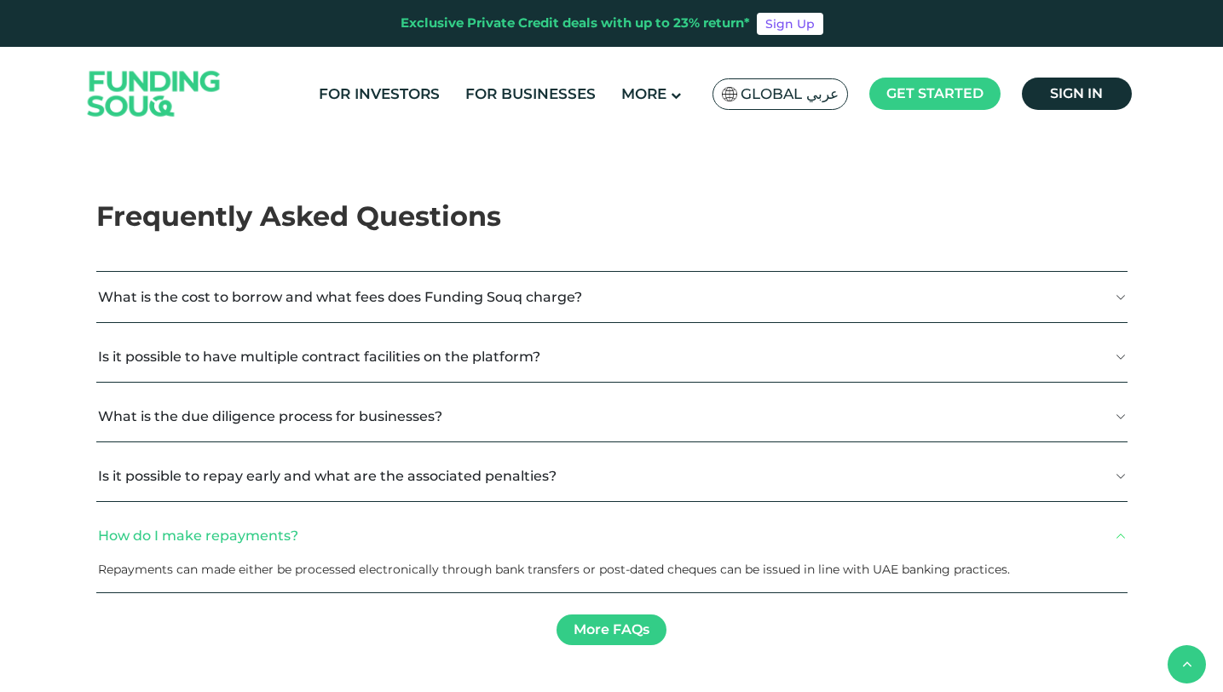
click at [1111, 531] on button "How do I make repayments?" at bounding box center [611, 535] width 1031 height 50
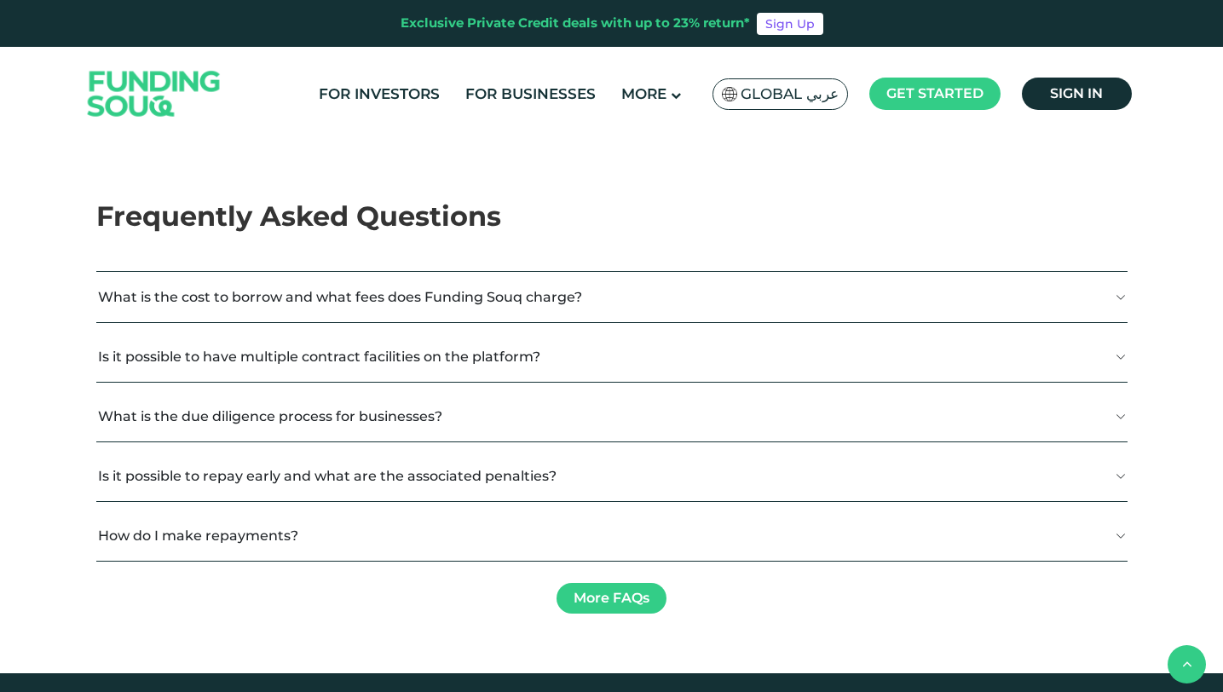
click at [489, 314] on button "What is the cost to borrow and what fees does Funding Souq charge?" at bounding box center [611, 297] width 1031 height 50
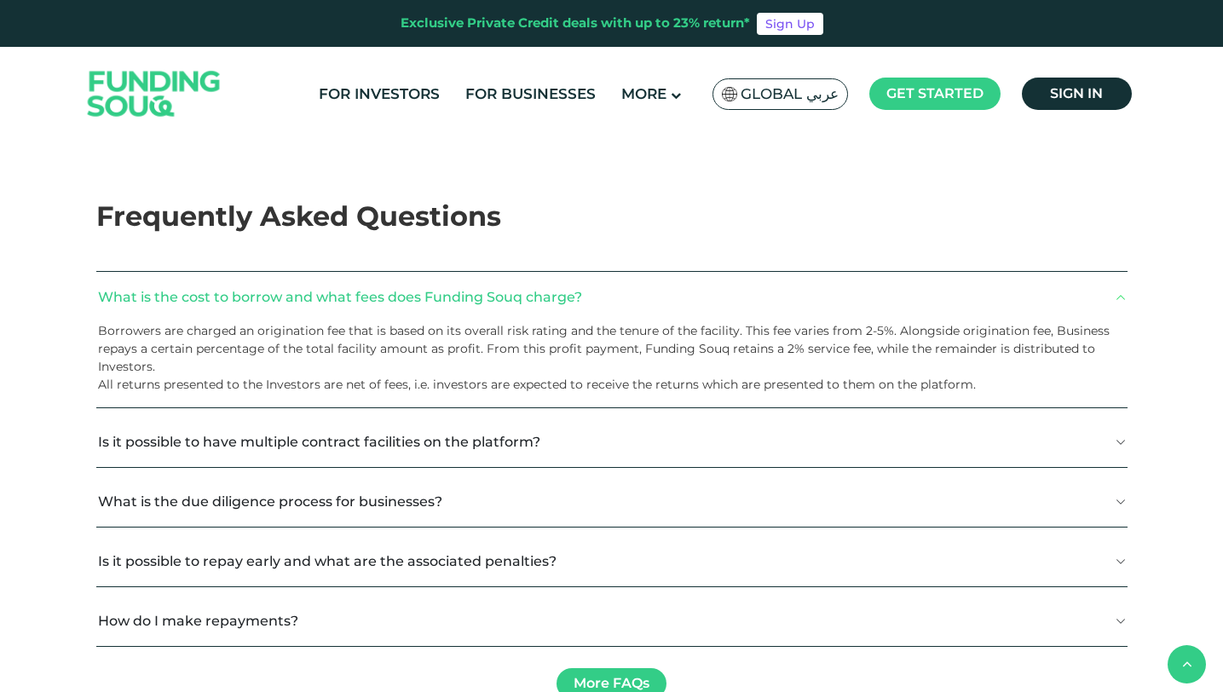
click at [525, 423] on button "Is it possible to have multiple contract facilities on the platform?" at bounding box center [611, 442] width 1031 height 50
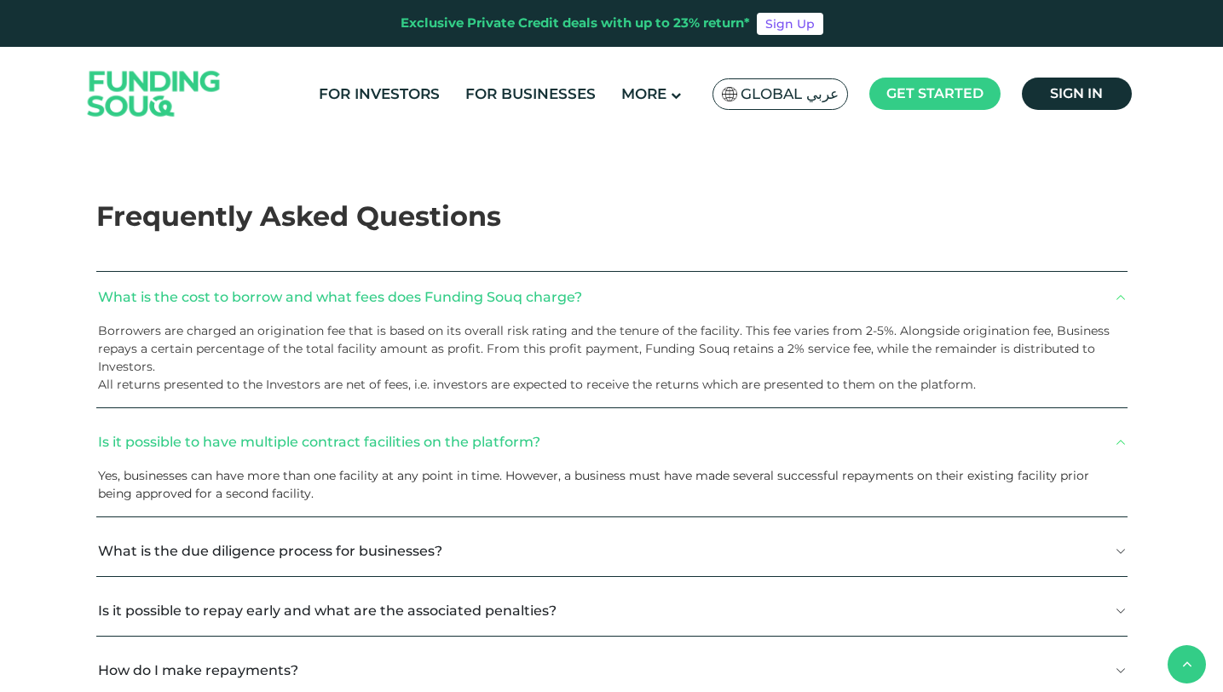
click at [524, 562] on button "What is the due diligence process for businesses?" at bounding box center [611, 551] width 1031 height 50
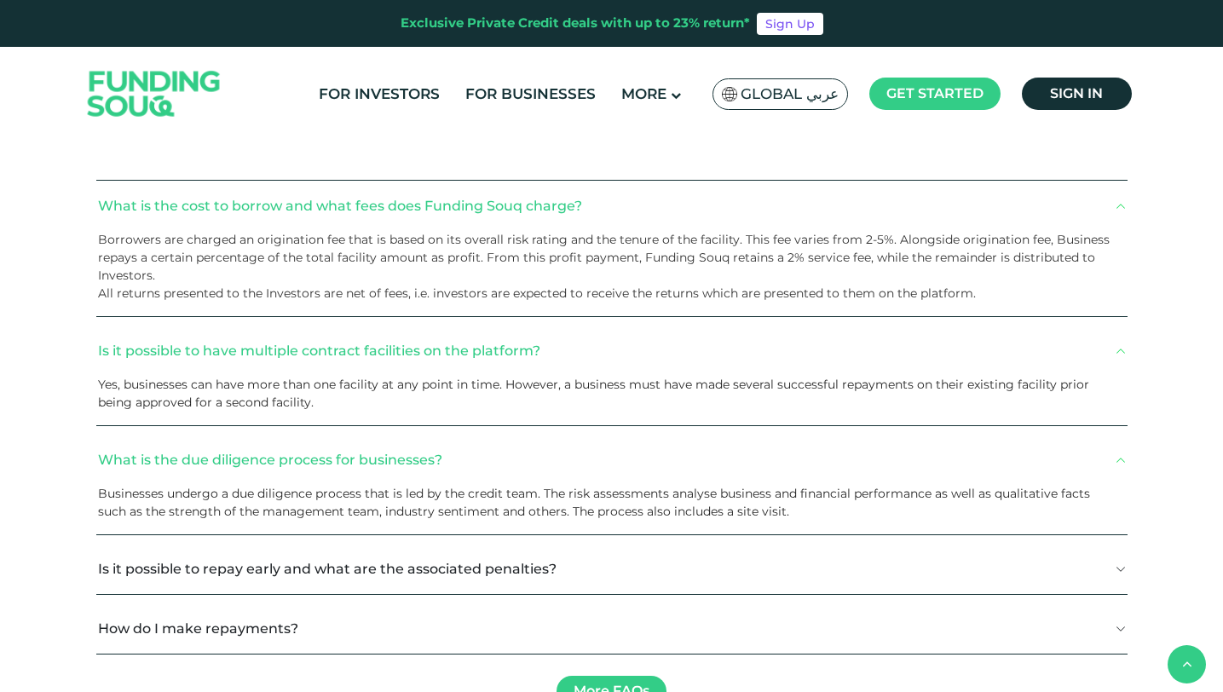
scroll to position [3250, 0]
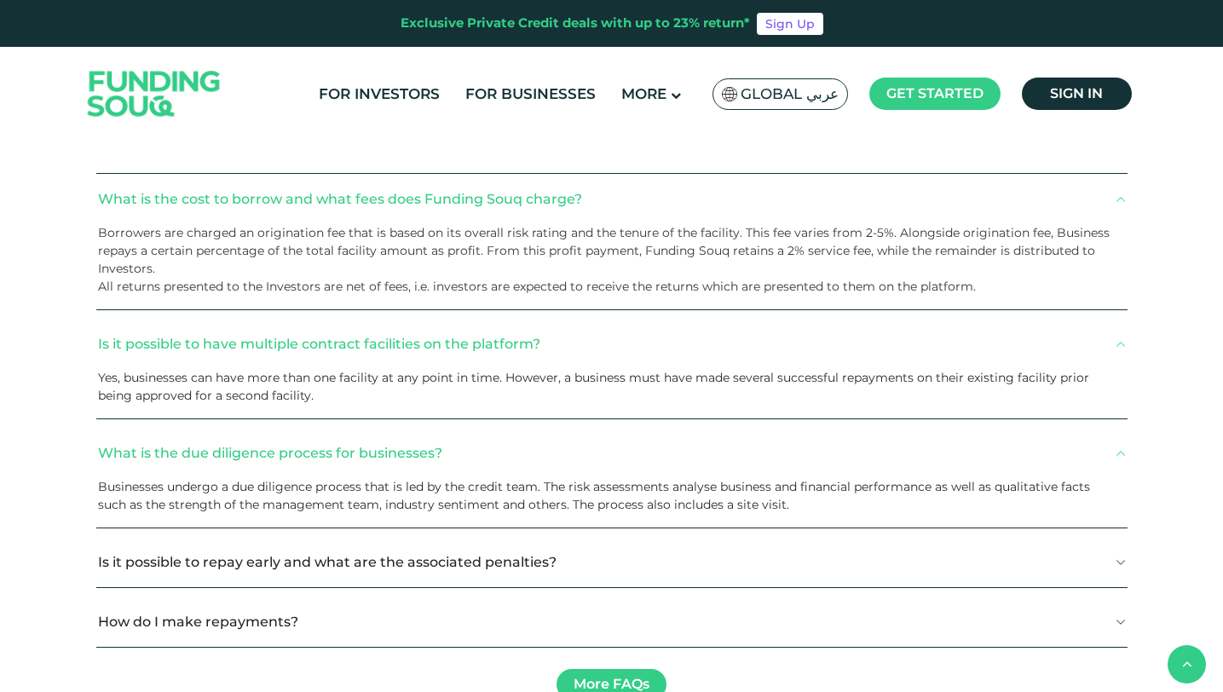
click at [511, 579] on button "Is it possible to repay early and what are the associated penalties?" at bounding box center [611, 562] width 1031 height 50
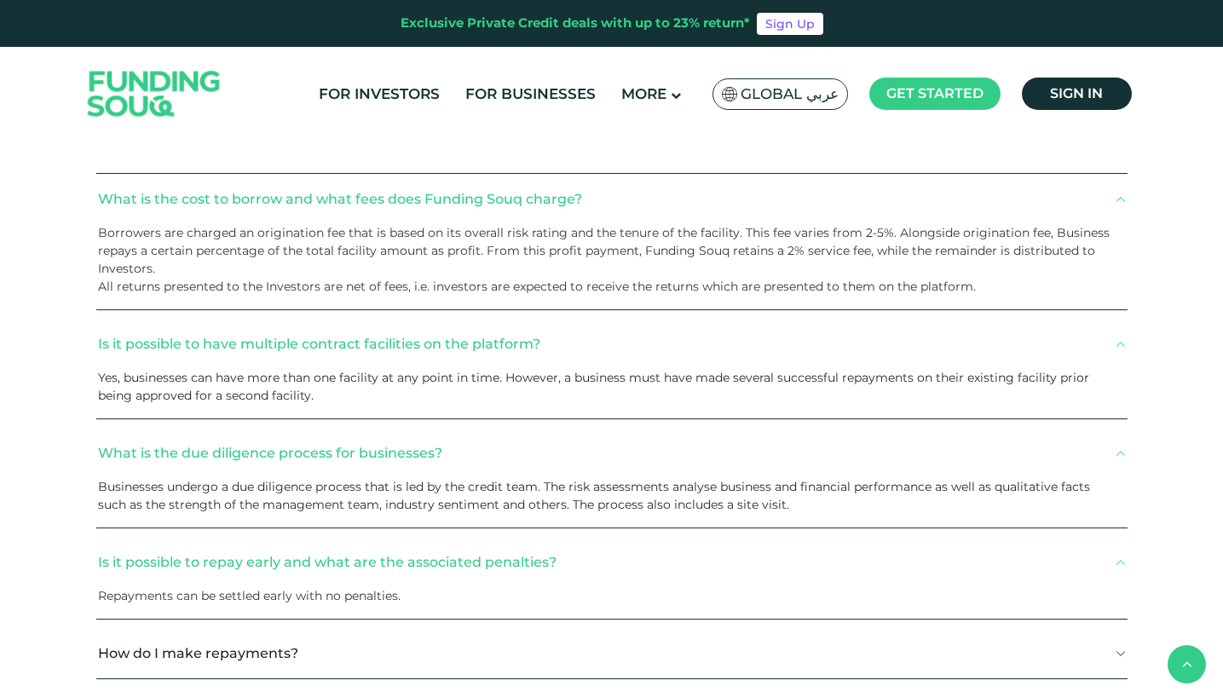
click at [511, 579] on button "Is it possible to repay early and what are the associated penalties?" at bounding box center [611, 562] width 1031 height 50
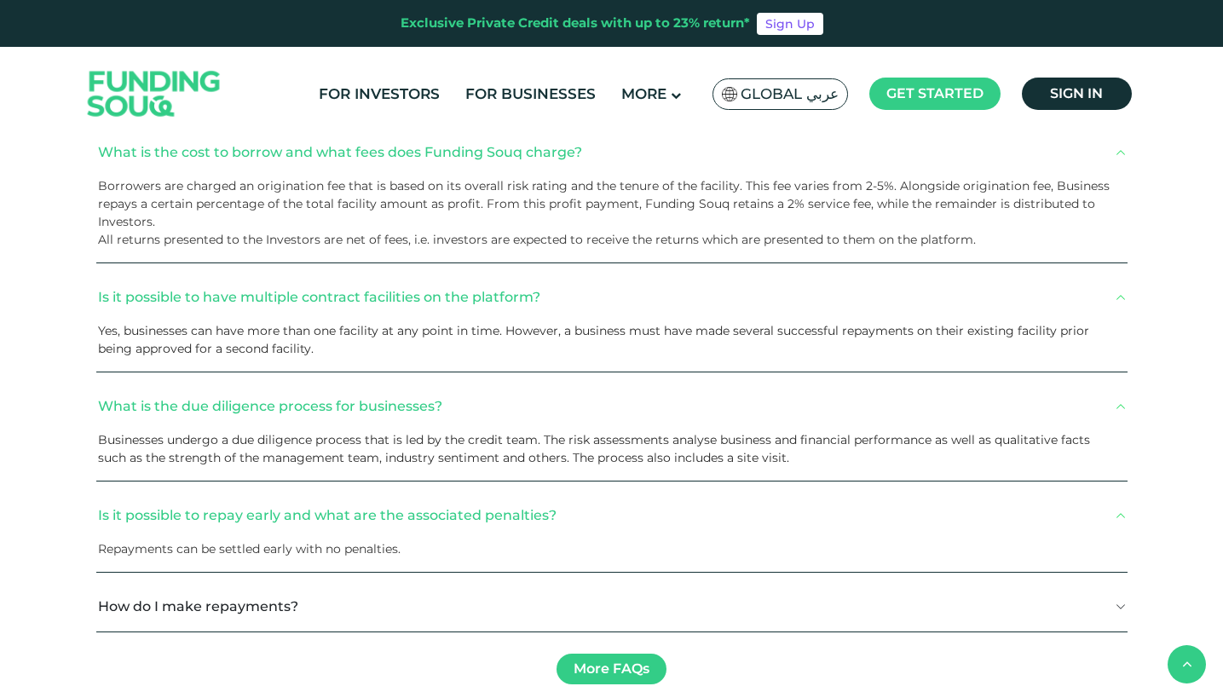
scroll to position [3331, 0]
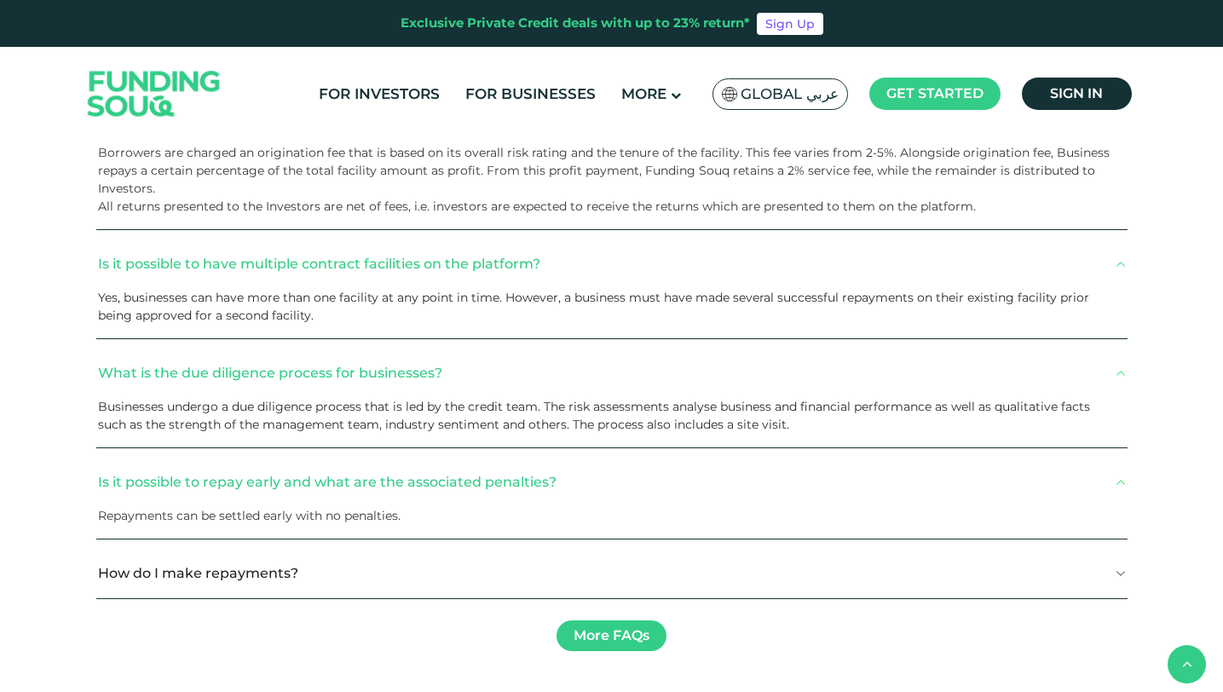
click at [497, 574] on button "How do I make repayments?" at bounding box center [611, 573] width 1031 height 50
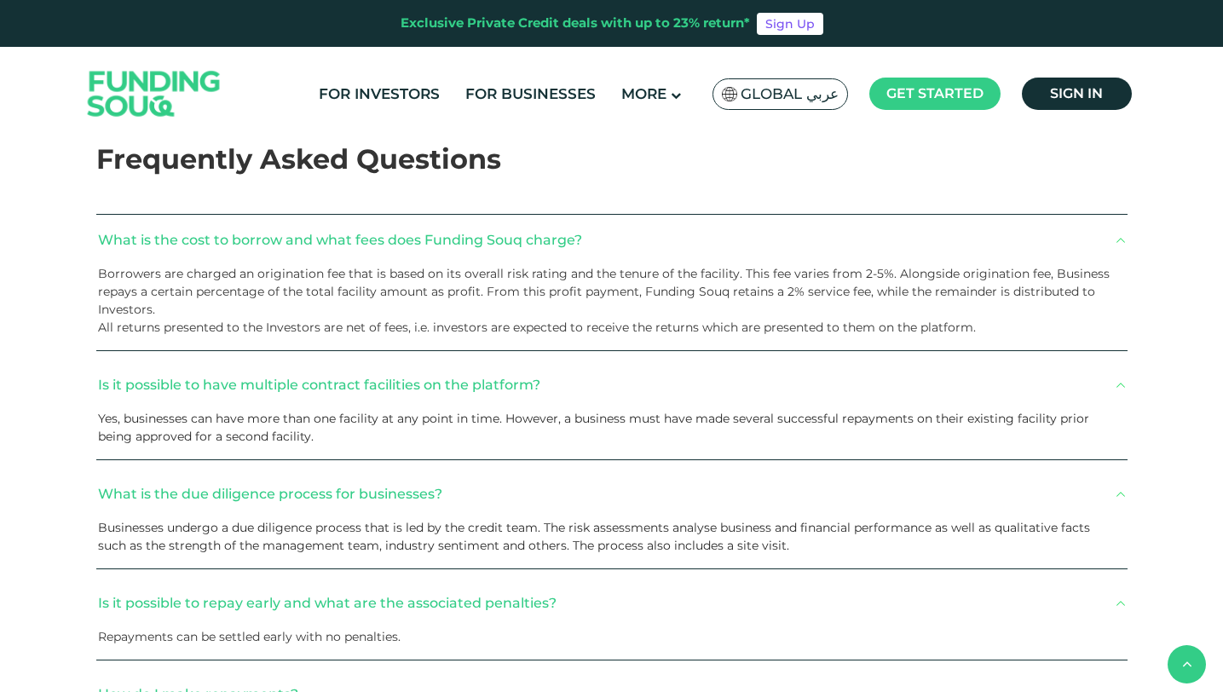
scroll to position [3204, 0]
